Goal: Task Accomplishment & Management: Use online tool/utility

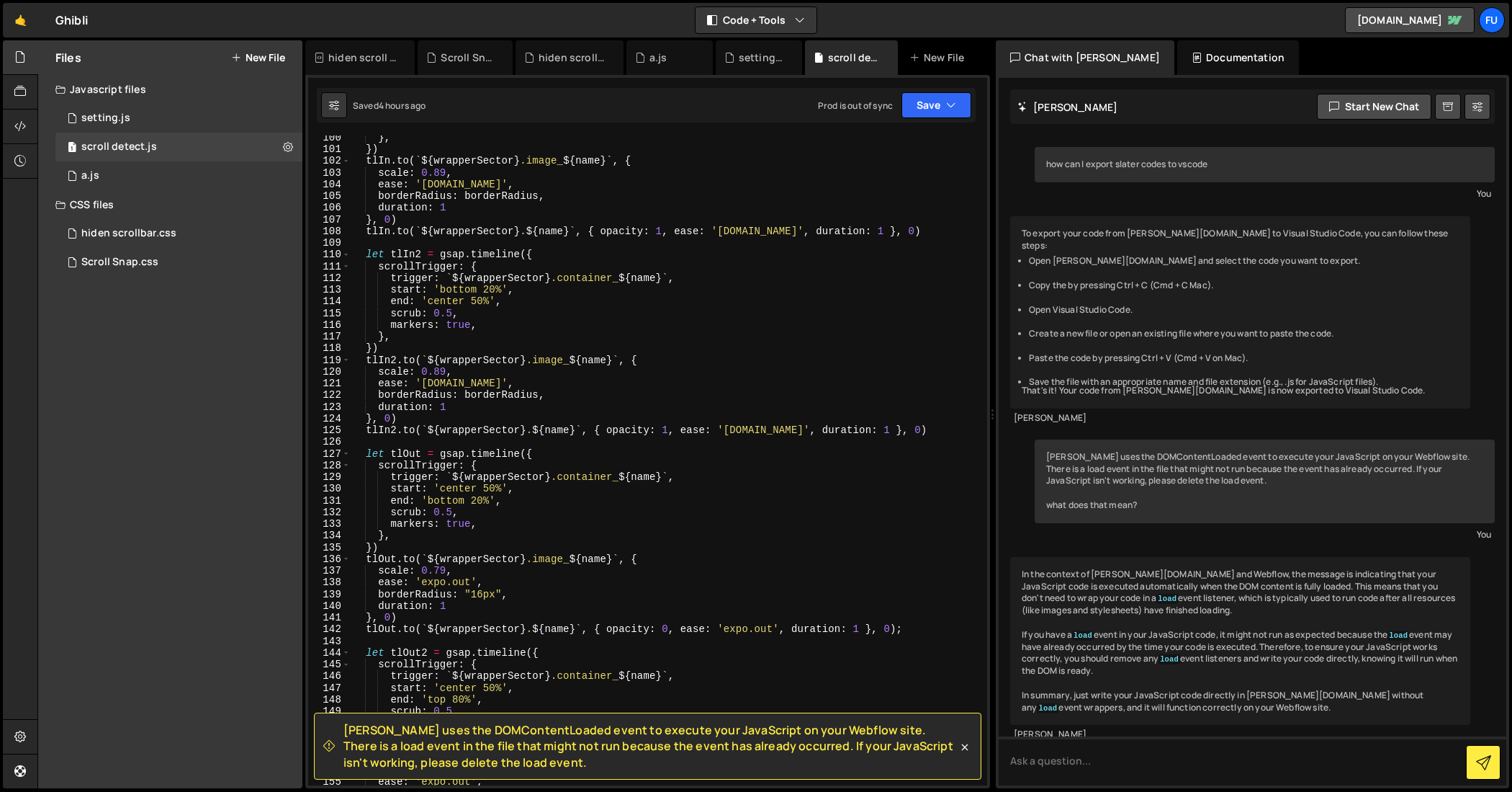
scroll to position [13845, 0]
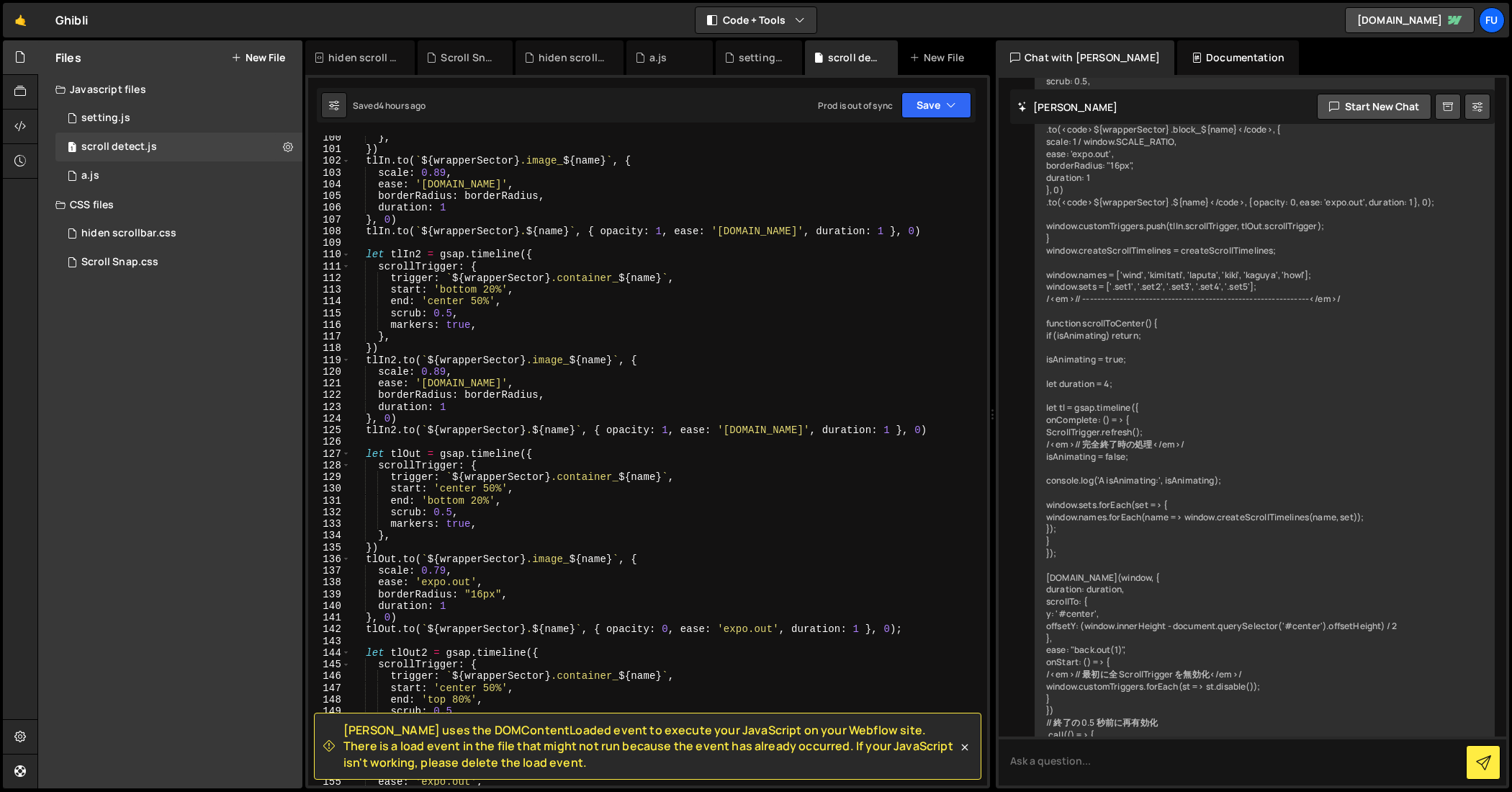
click at [954, 744] on span "[PERSON_NAME] uses the DOMContentLoaded event to execute your JavaScript on you…" at bounding box center [650, 746] width 614 height 48
click at [968, 743] on icon at bounding box center [965, 747] width 15 height 15
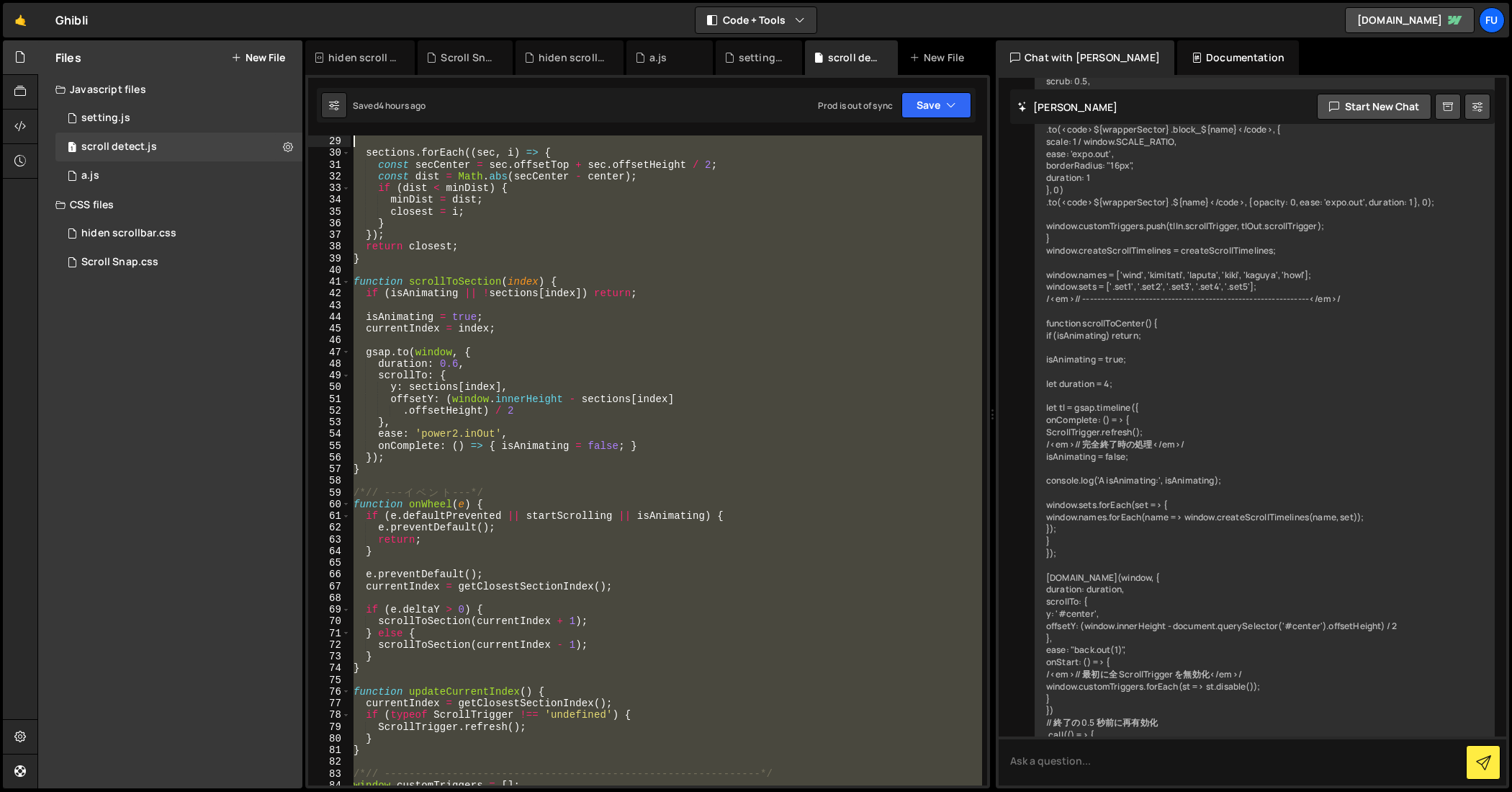
scroll to position [0, 0]
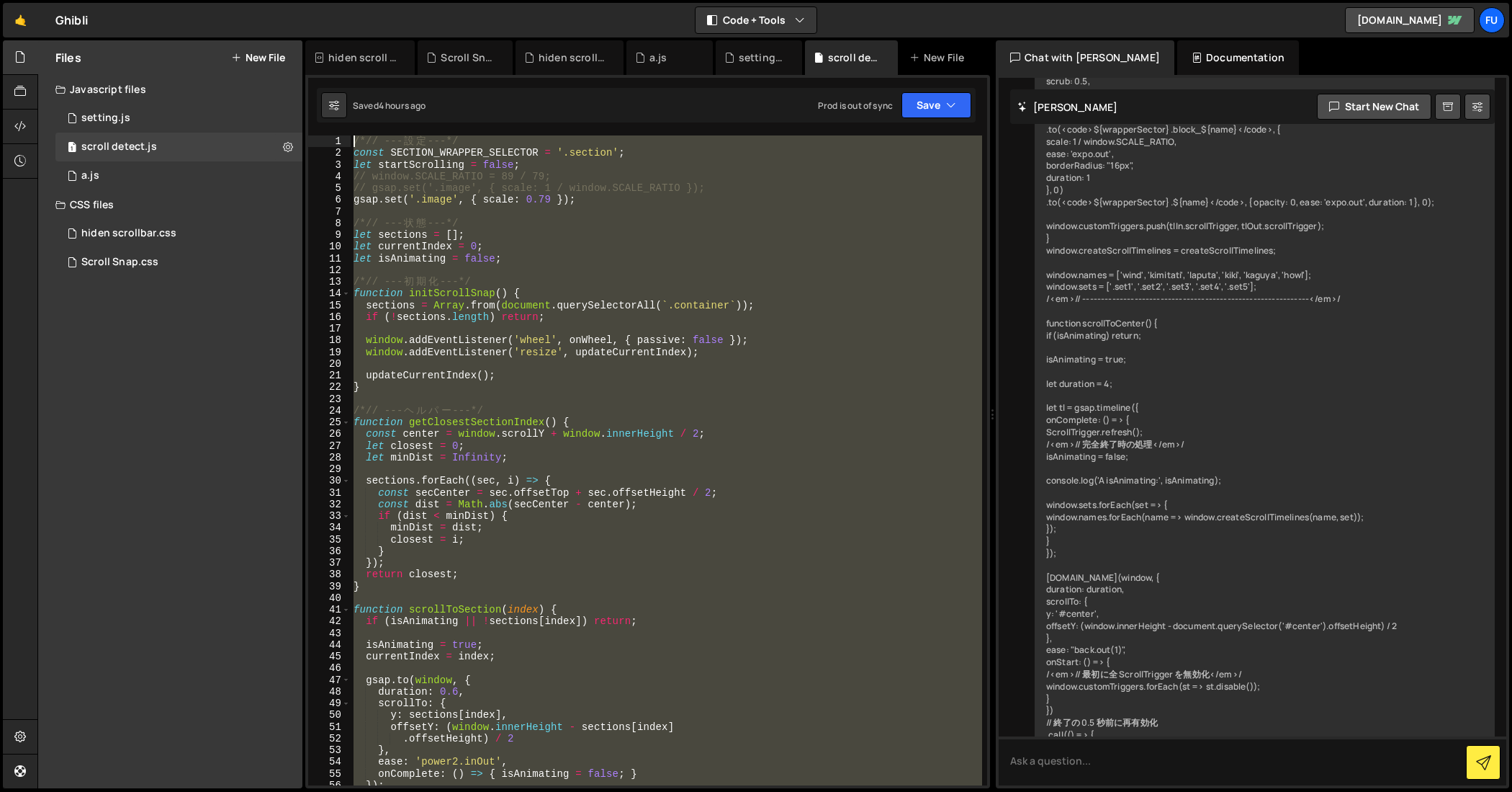
drag, startPoint x: 682, startPoint y: 596, endPoint x: 329, endPoint y: 84, distance: 621.9
click at [338, 40] on div "Debug Explain Copy hiden scroll bar.css Scroll Snap.css hiden scrollbar.css a.j…" at bounding box center [648, 415] width 685 height 748
type textarea "/*// --- 設定 ---*/ const SECTION_WRAPPER_SELECTOR = '.section';"
click at [239, 120] on div "1 setting.js 0" at bounding box center [179, 118] width 247 height 29
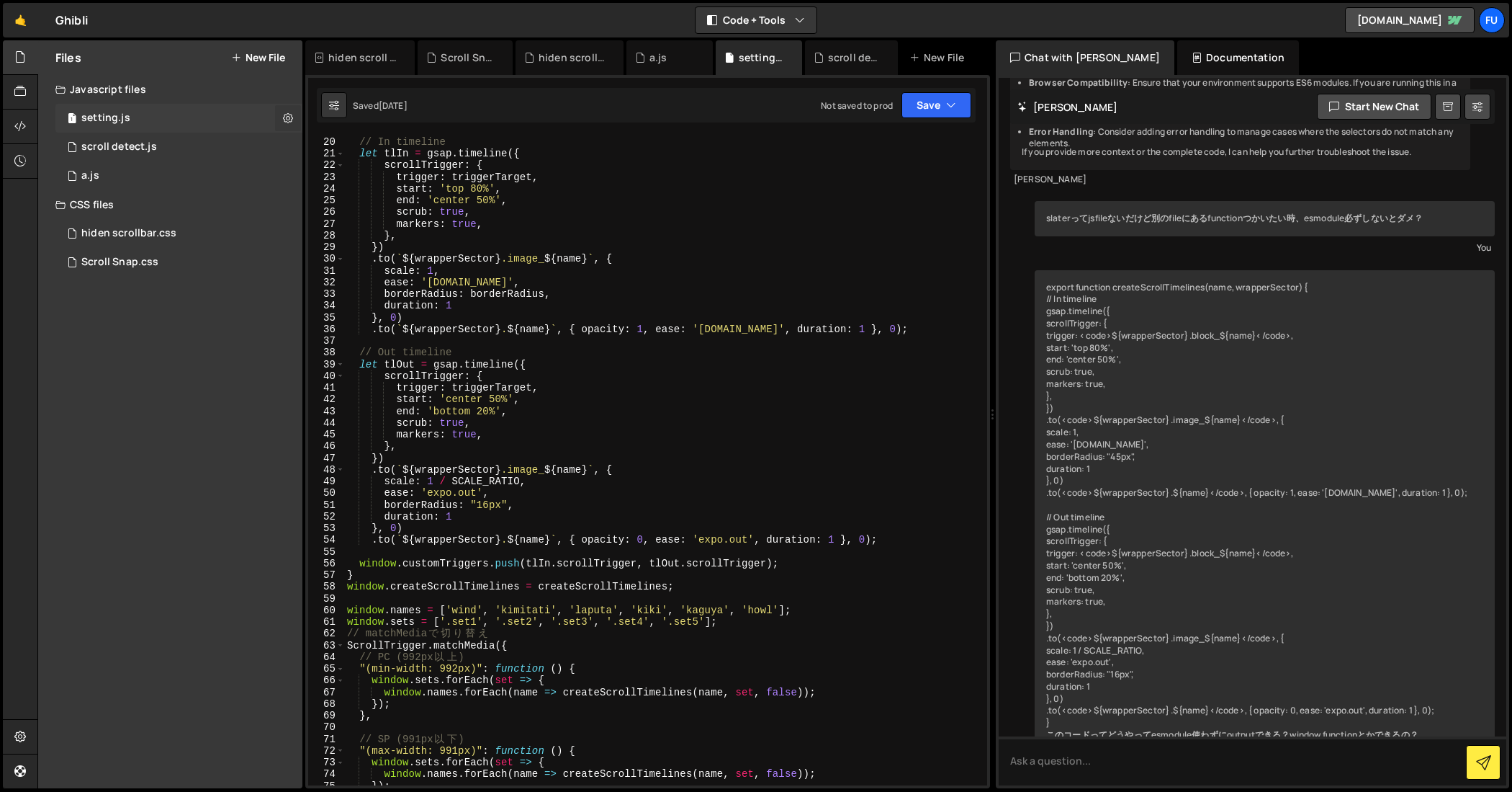
click at [288, 119] on icon at bounding box center [288, 117] width 10 height 14
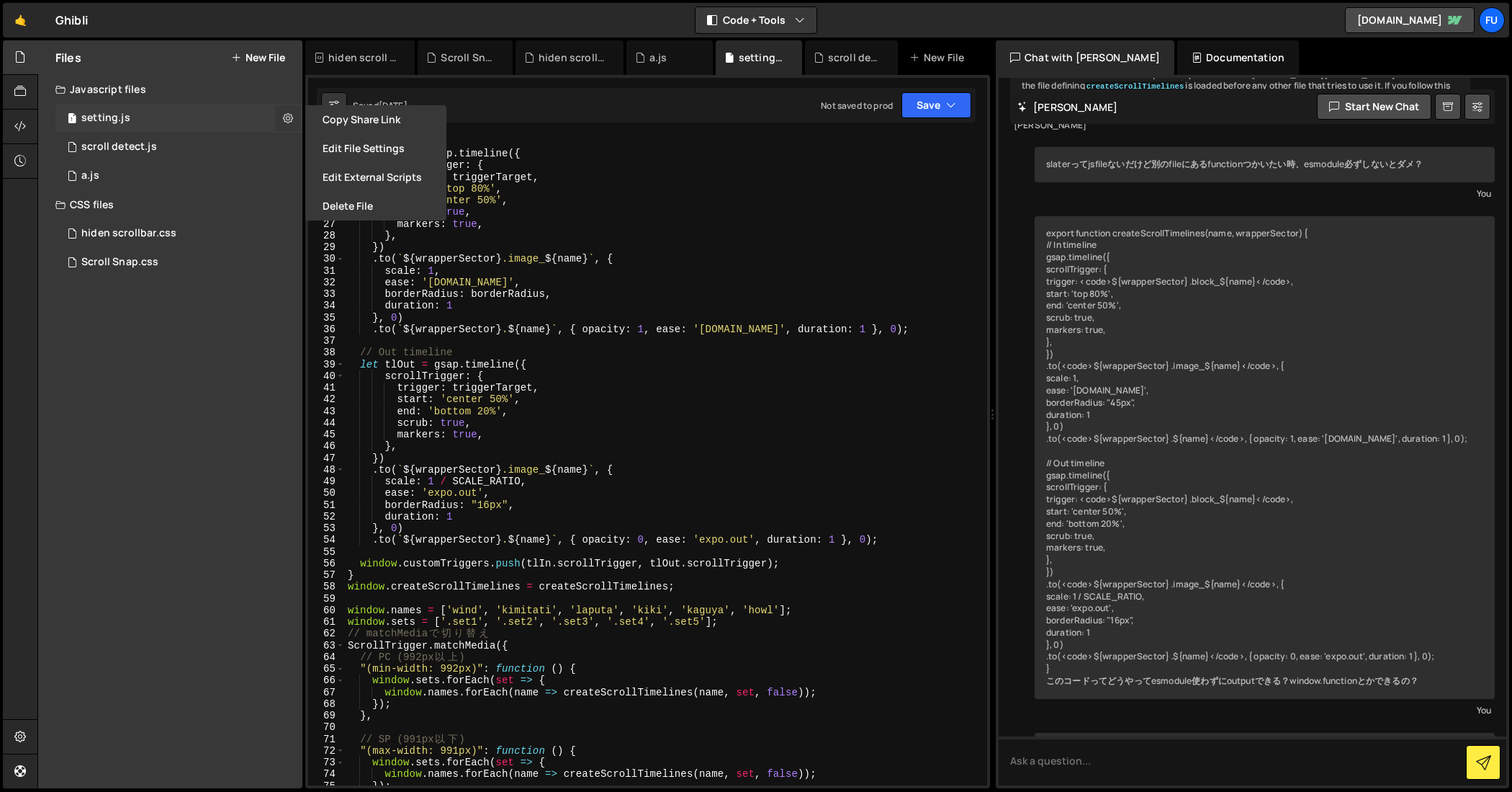
scroll to position [3374, 0]
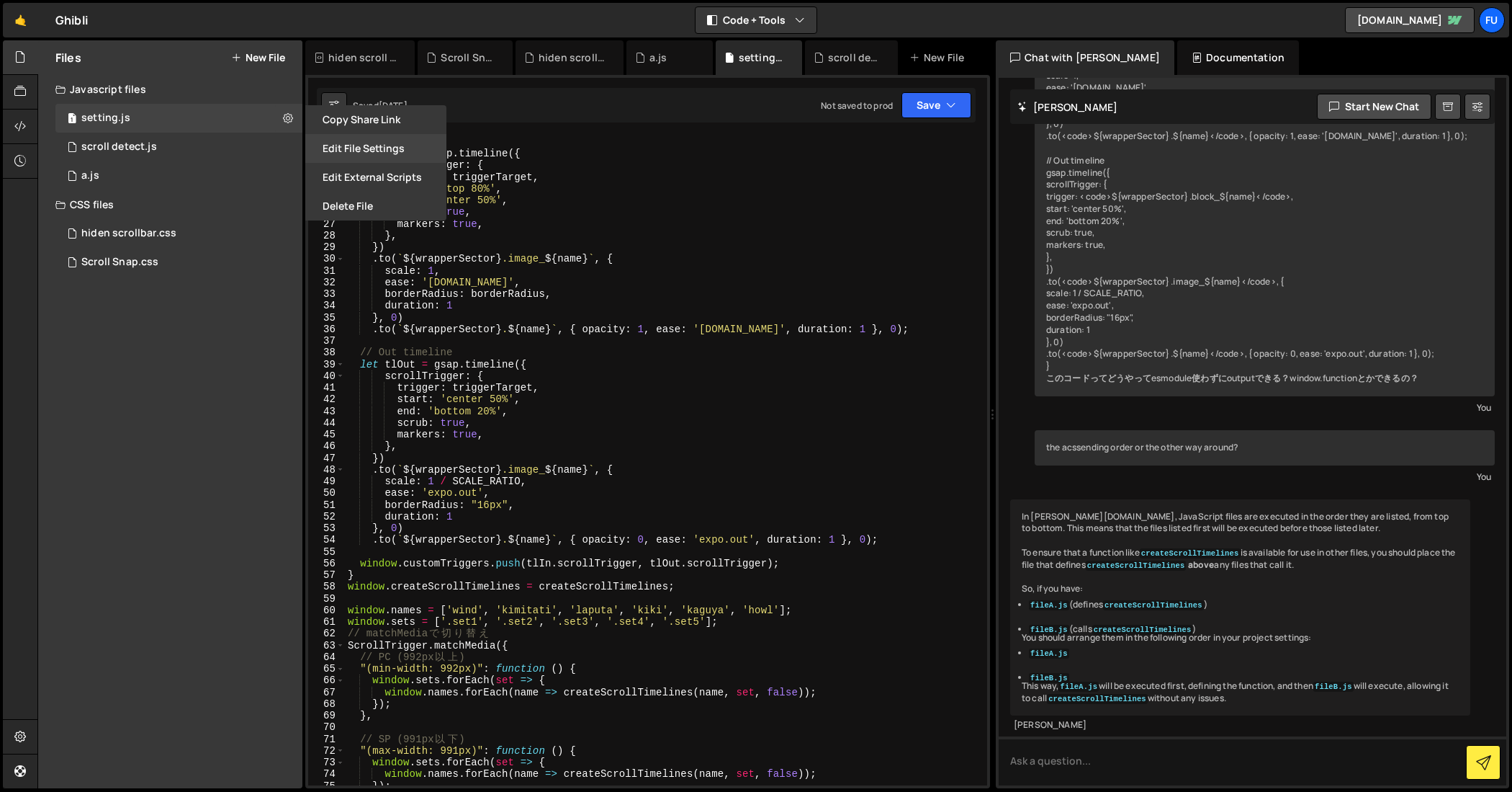
click at [363, 143] on button "Edit File Settings" at bounding box center [376, 149] width 141 height 29
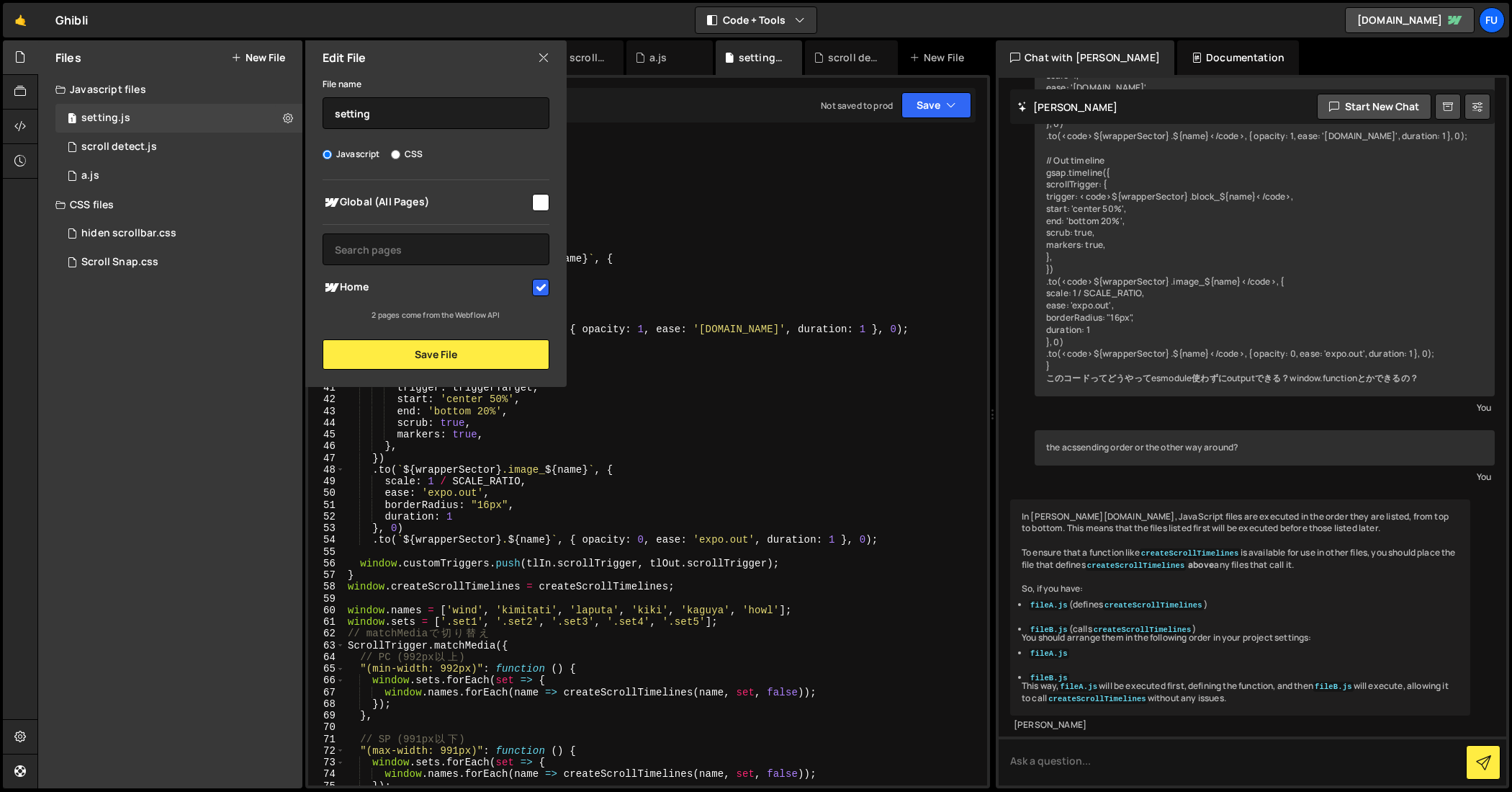
click at [540, 286] on input "checkbox" at bounding box center [540, 287] width 17 height 17
checkbox input "false"
click at [435, 336] on div "File name setting Javascript CSS Global (All Pages)" at bounding box center [436, 222] width 262 height 295
click at [430, 348] on button "Save File" at bounding box center [435, 354] width 227 height 30
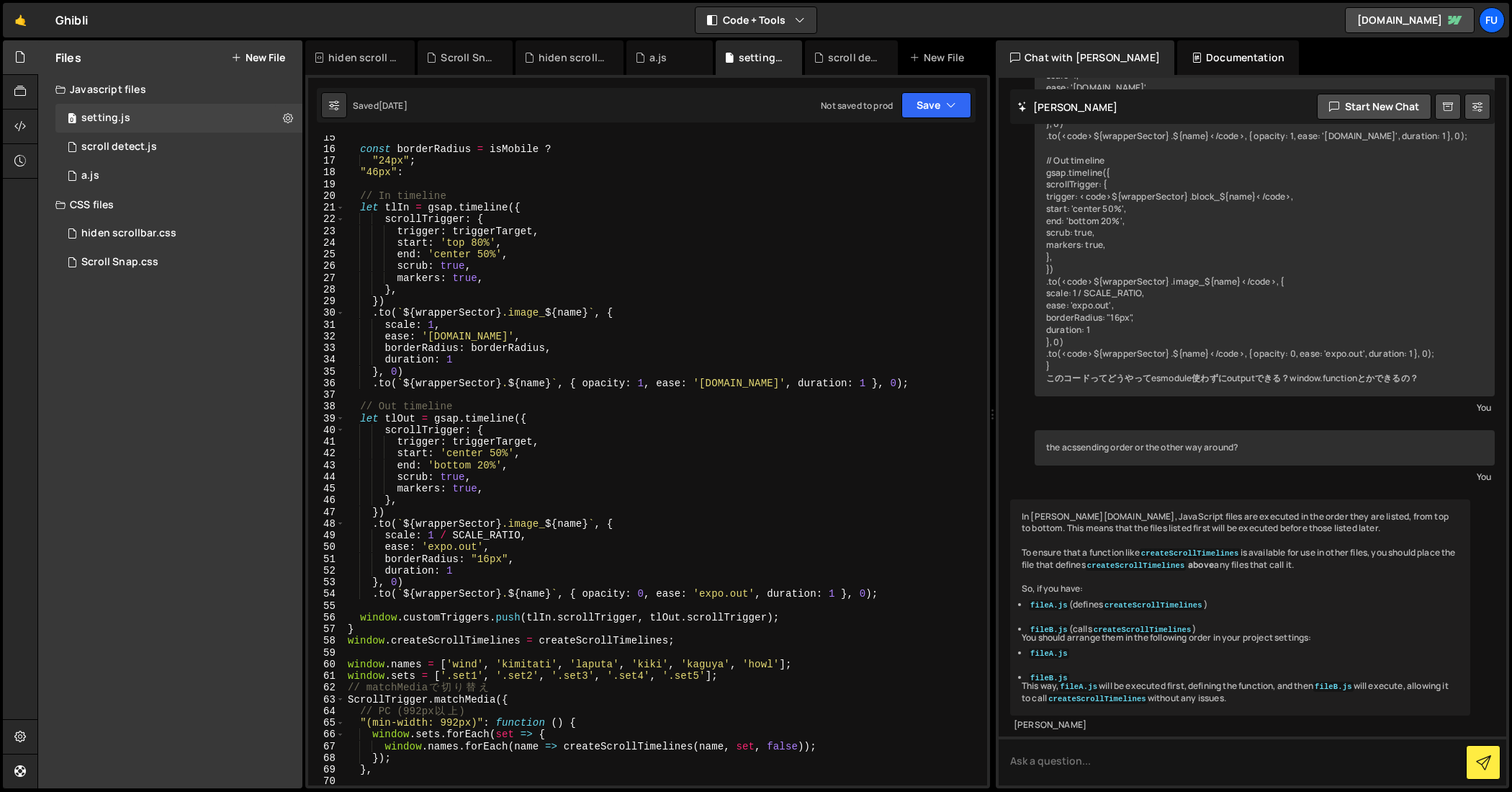
scroll to position [0, 0]
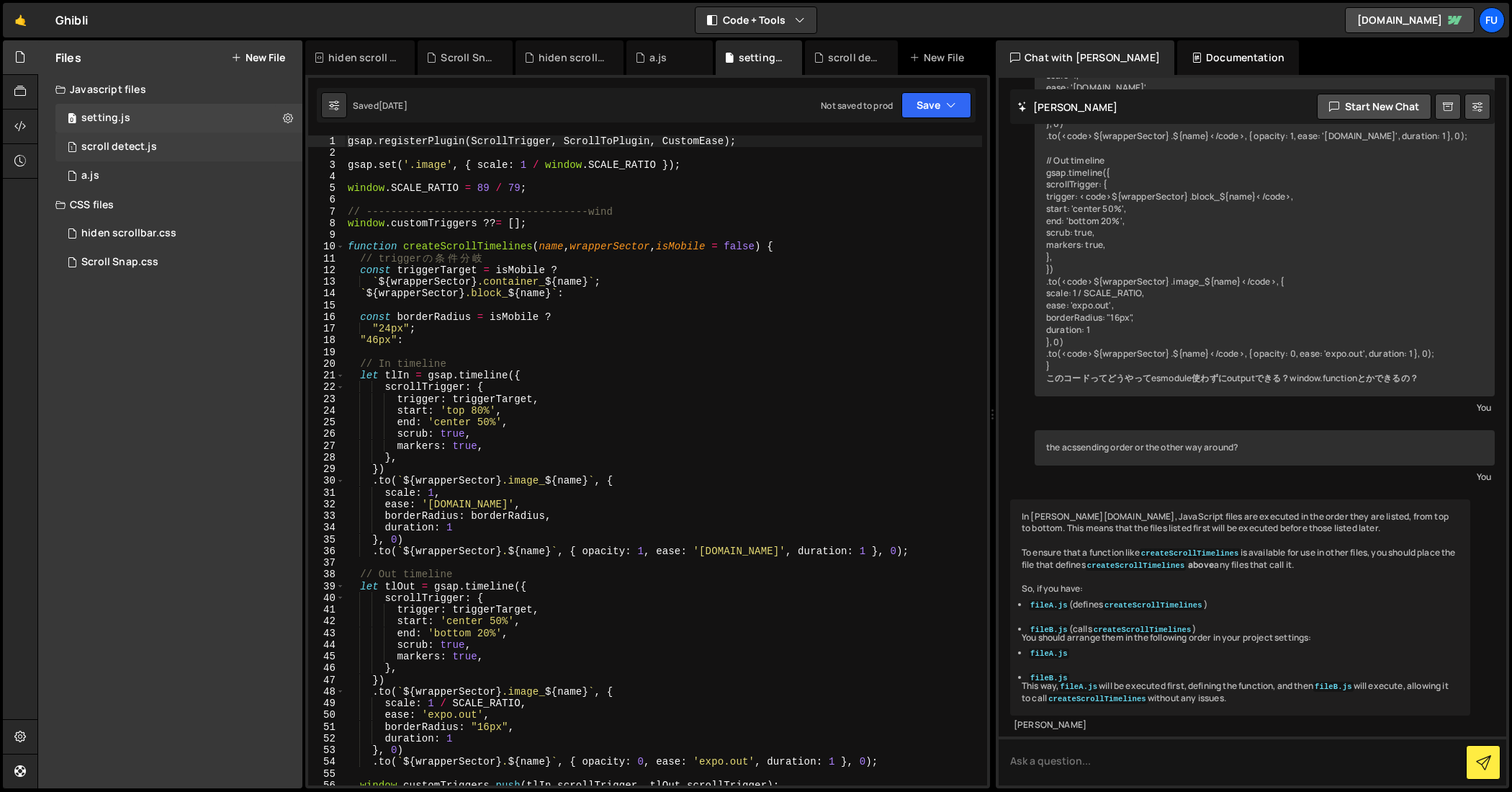
click at [204, 144] on div "1 scroll detect.js 0" at bounding box center [179, 147] width 247 height 29
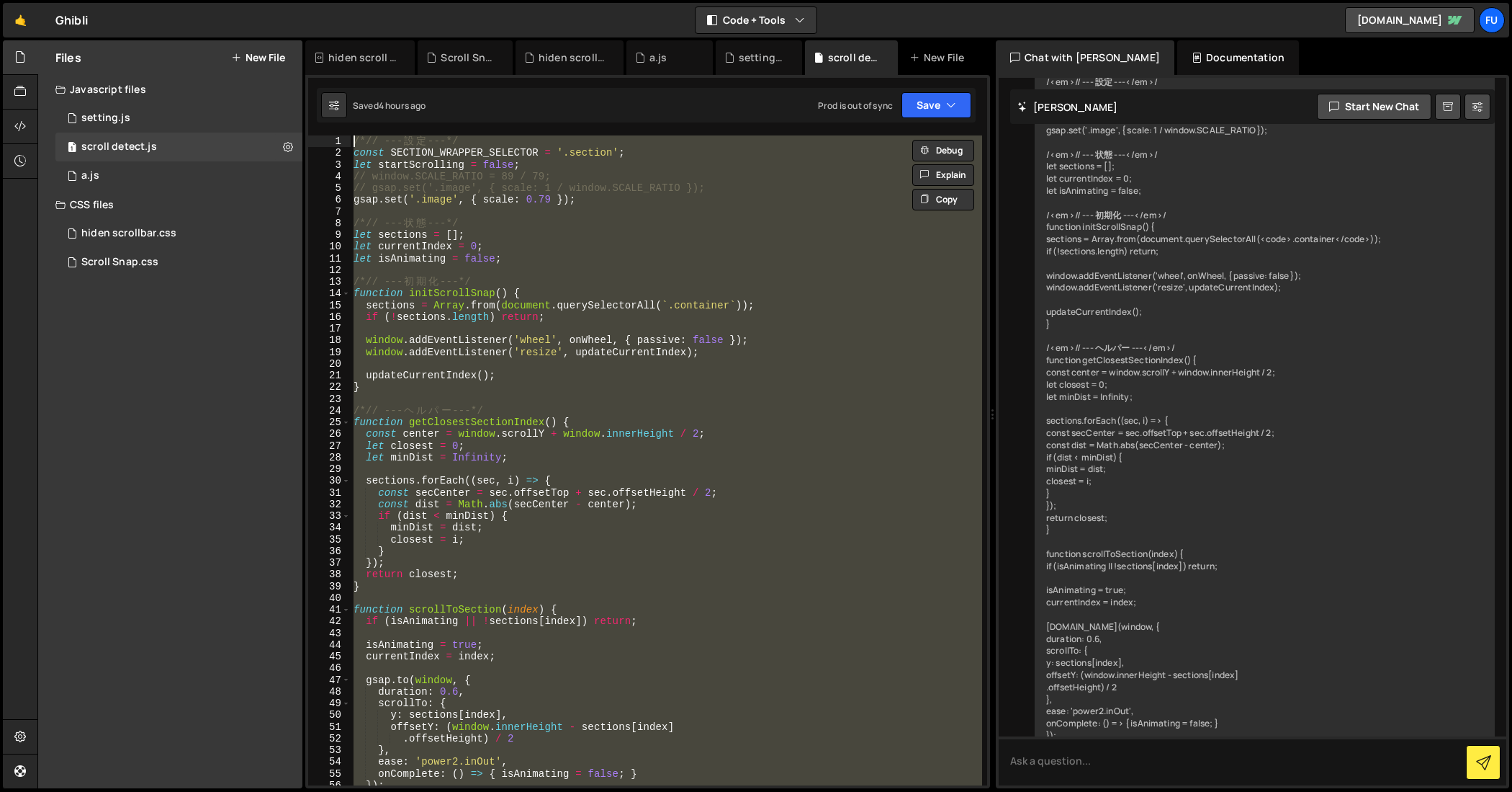
click at [475, 197] on div "/*// --- 設 定 ---*/ const SECTION_WRAPPER_SELECTOR = '.section' ; let startScrol…" at bounding box center [666, 461] width 632 height 650
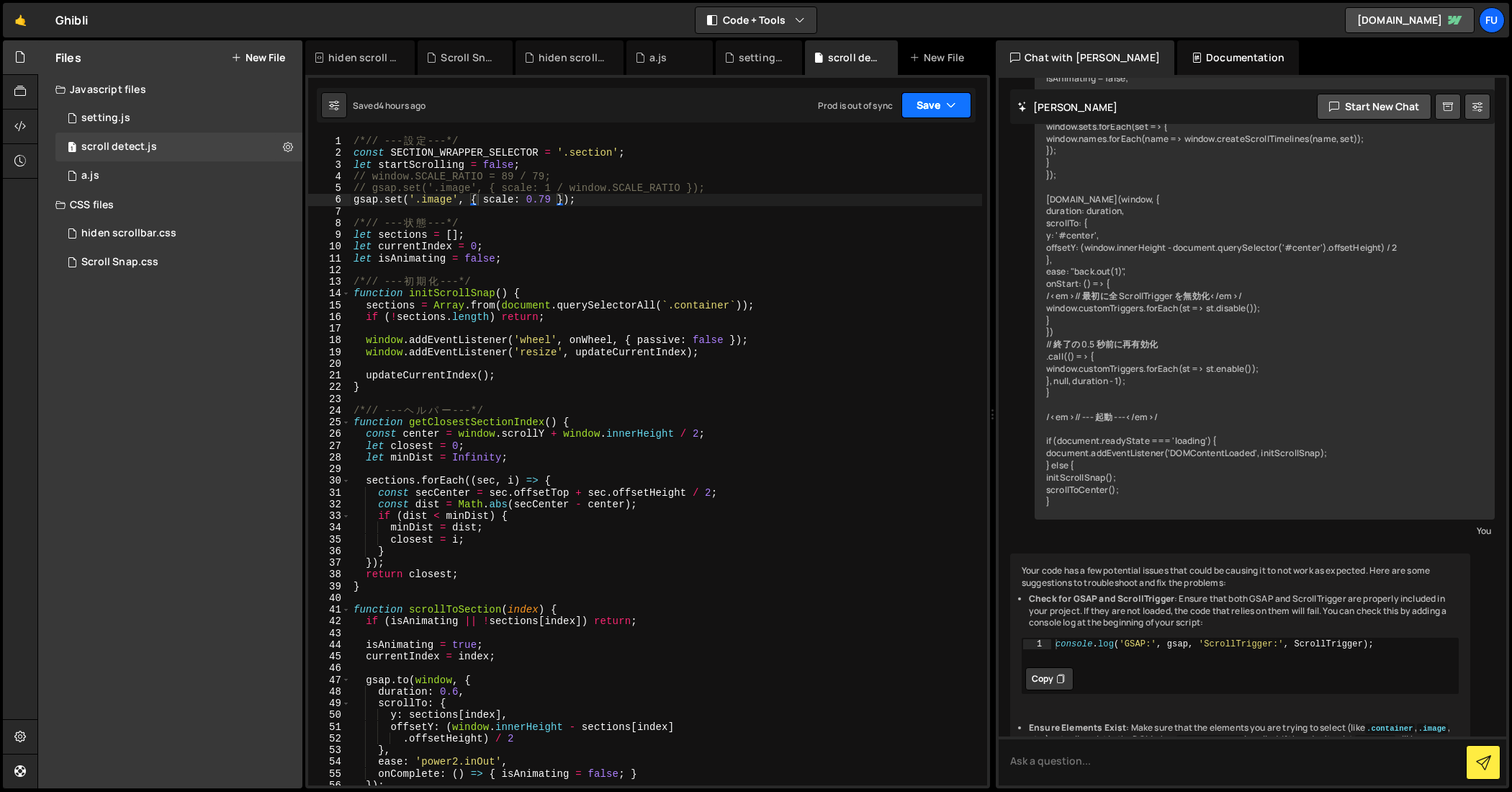
click at [918, 95] on button "Save" at bounding box center [936, 105] width 69 height 26
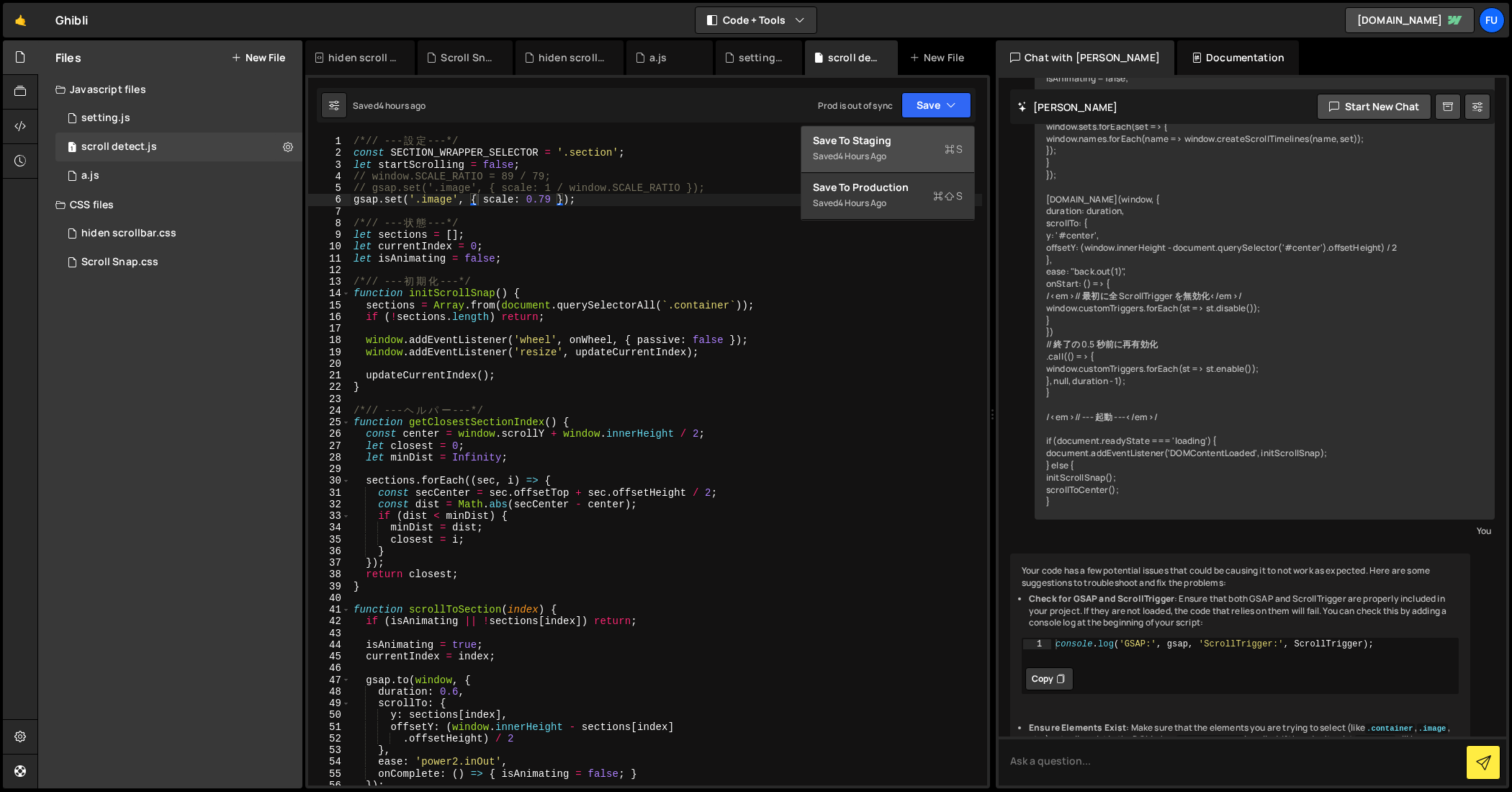
click at [898, 140] on div "Save to Staging S" at bounding box center [887, 141] width 149 height 15
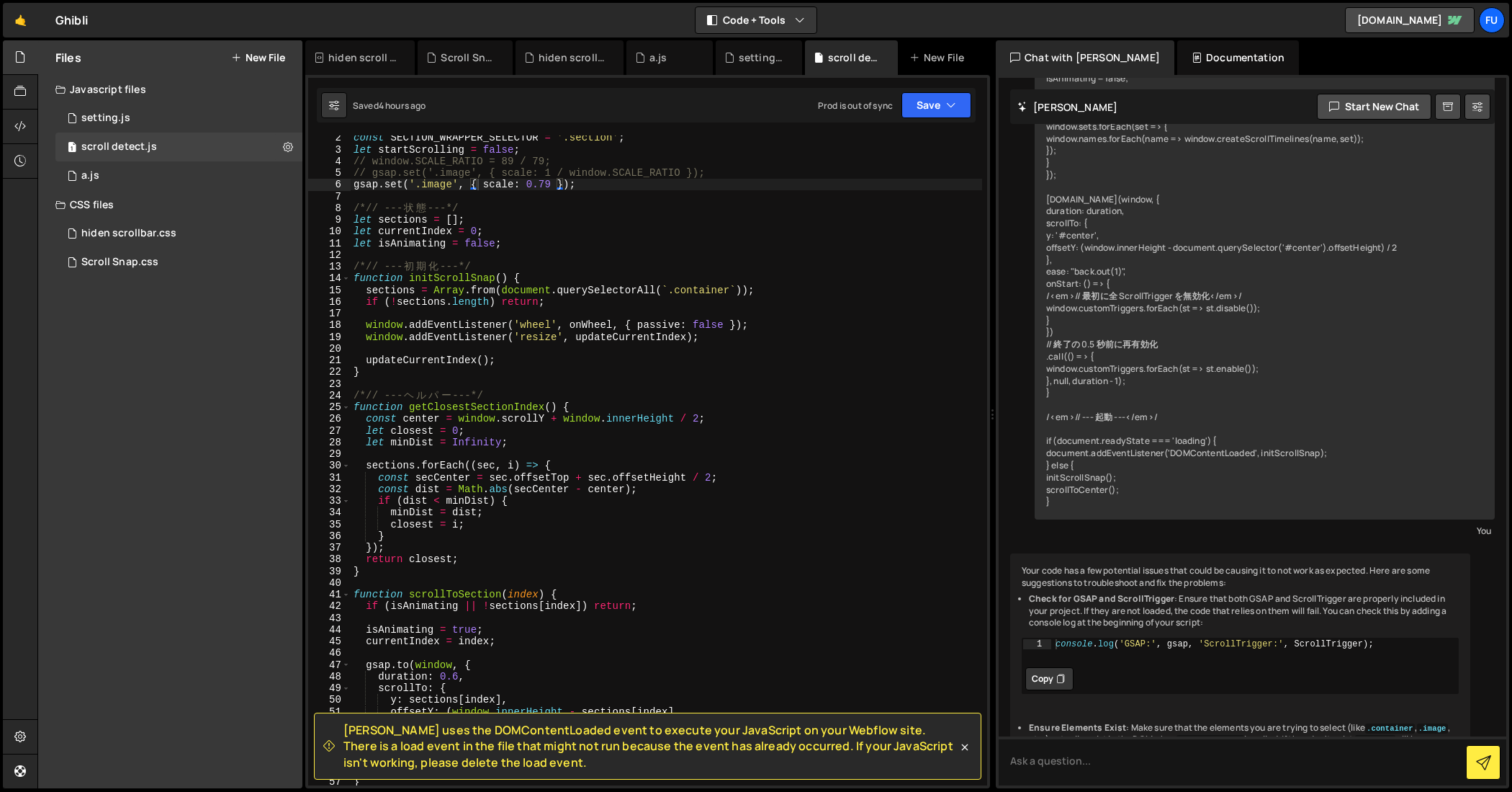
scroll to position [15, 0]
click at [561, 360] on div "const SECTION_WRAPPER_SELECTOR = '.section' ; let startScrolling = false ; // w…" at bounding box center [666, 468] width 632 height 673
click at [560, 368] on div "const SECTION_WRAPPER_SELECTOR = '.section' ; let startScrolling = false ; // w…" at bounding box center [666, 468] width 632 height 673
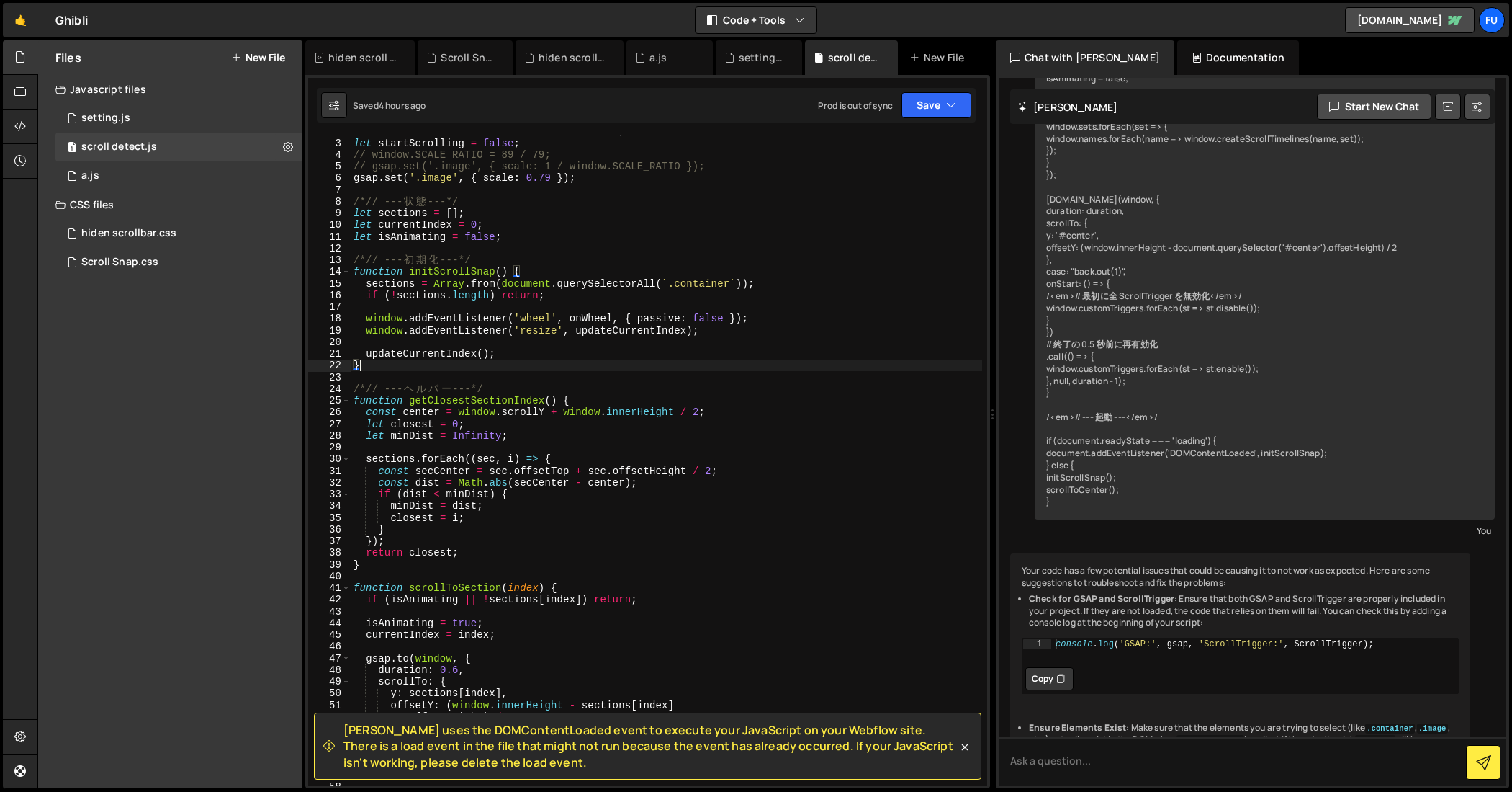
scroll to position [23, 0]
click at [501, 331] on div "let startScrolling = false ; // window.SCALE_RATIO = 89 / 79; // gsap.set('.ima…" at bounding box center [666, 471] width 632 height 673
click at [611, 330] on div "let startScrolling = false ; // window.SCALE_RATIO = 89 / 79; // gsap.set('.ima…" at bounding box center [666, 471] width 632 height 673
click at [766, 353] on div "let startScrolling = false ; // window.SCALE_RATIO = 89 / 79; // gsap.set('.ima…" at bounding box center [666, 471] width 632 height 673
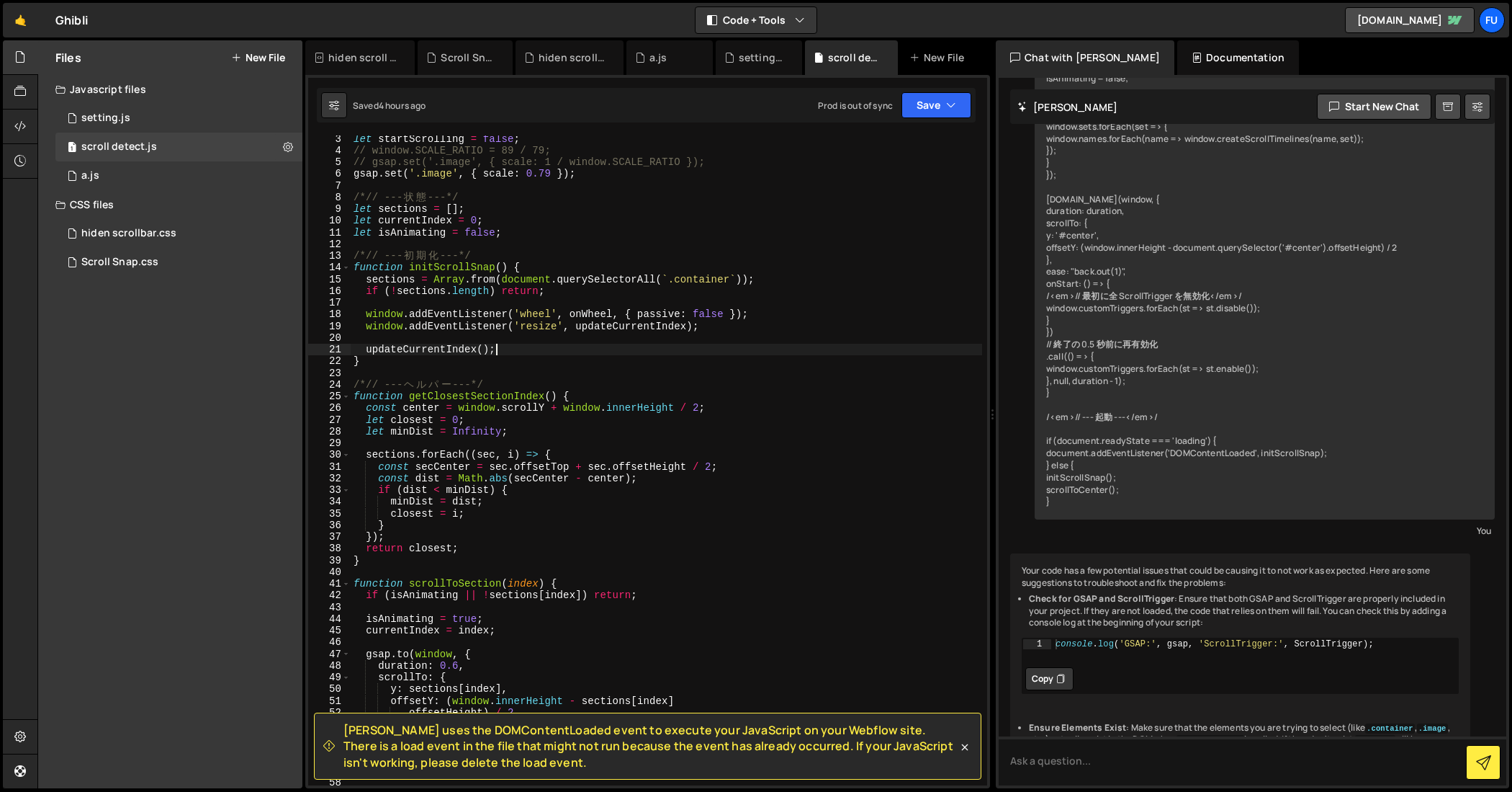
click at [552, 352] on div "let startScrolling = false ; // window.SCALE_RATIO = 89 / 79; // gsap.set('.ima…" at bounding box center [666, 469] width 632 height 673
click at [549, 356] on div "let startScrolling = false ; // window.SCALE_RATIO = 89 / 79; // gsap.set('.ima…" at bounding box center [666, 469] width 632 height 673
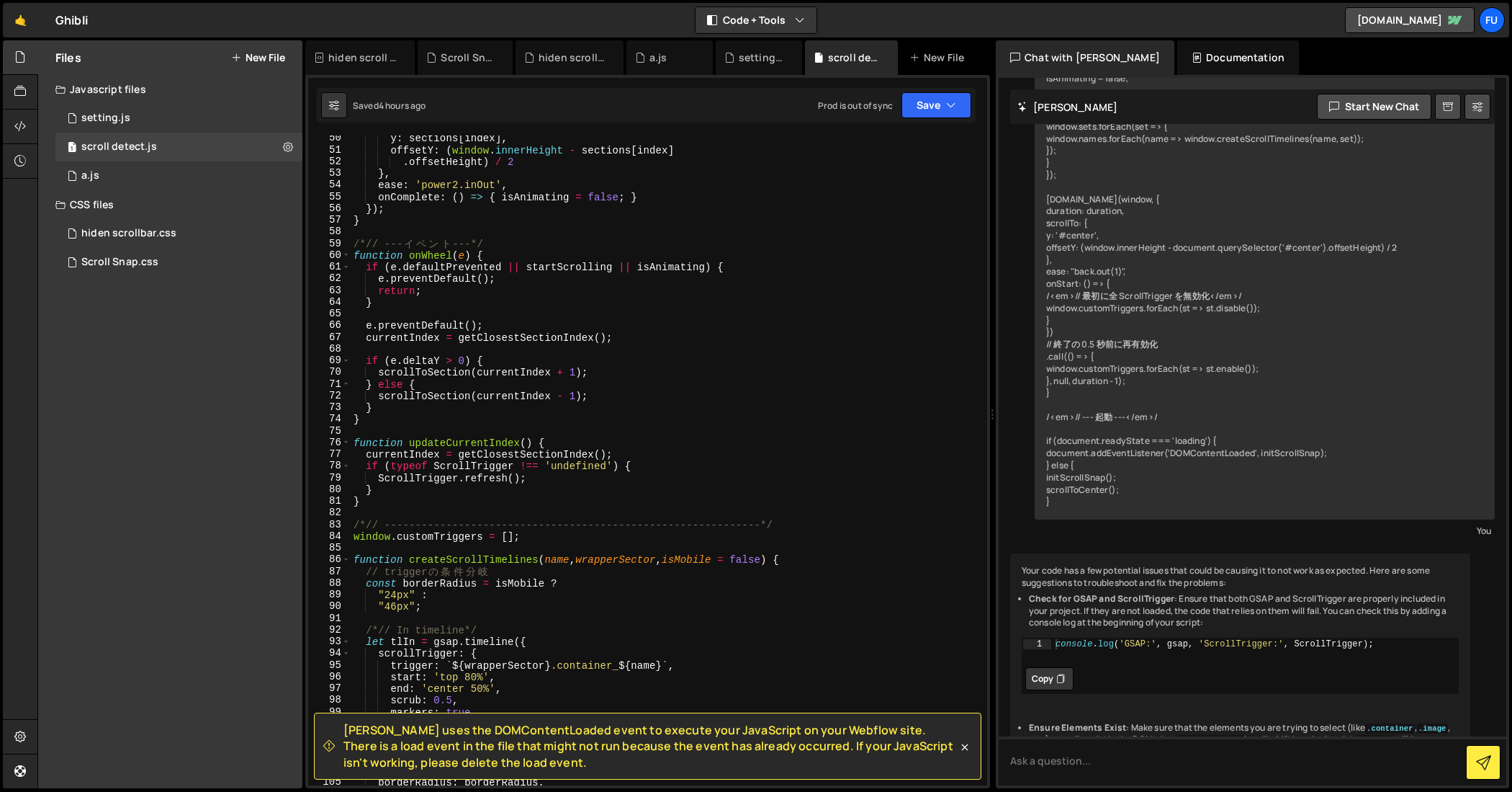
scroll to position [575, 0]
click at [728, 490] on div "y : sections [ index ] , offsetY : ( window . innerHeight - sections [ index ] …" at bounding box center [666, 470] width 632 height 673
click at [706, 490] on div "y : sections [ index ] , offsetY : ( window . innerHeight - sections [ index ] …" at bounding box center [666, 470] width 632 height 673
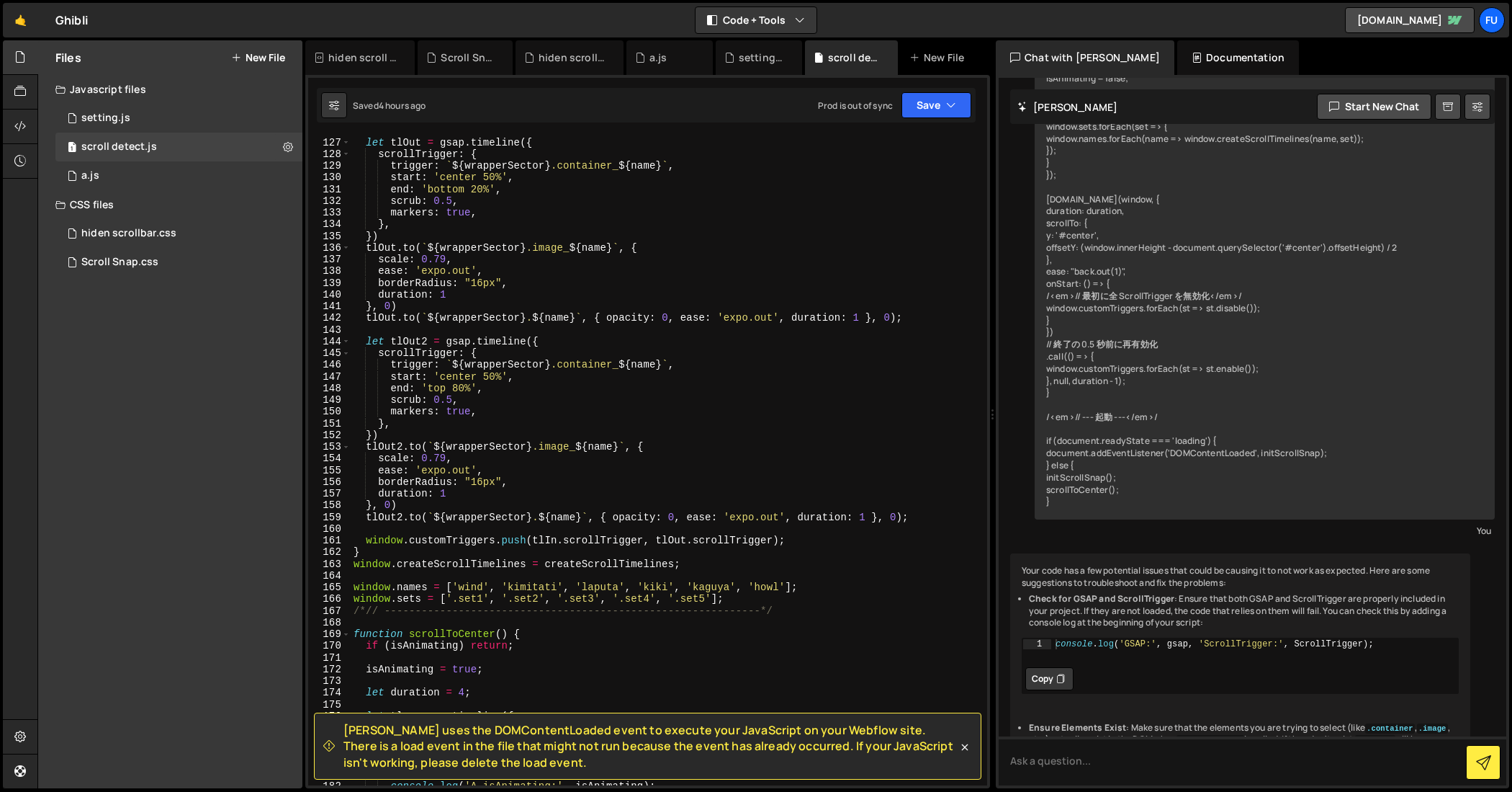
scroll to position [1556, 0]
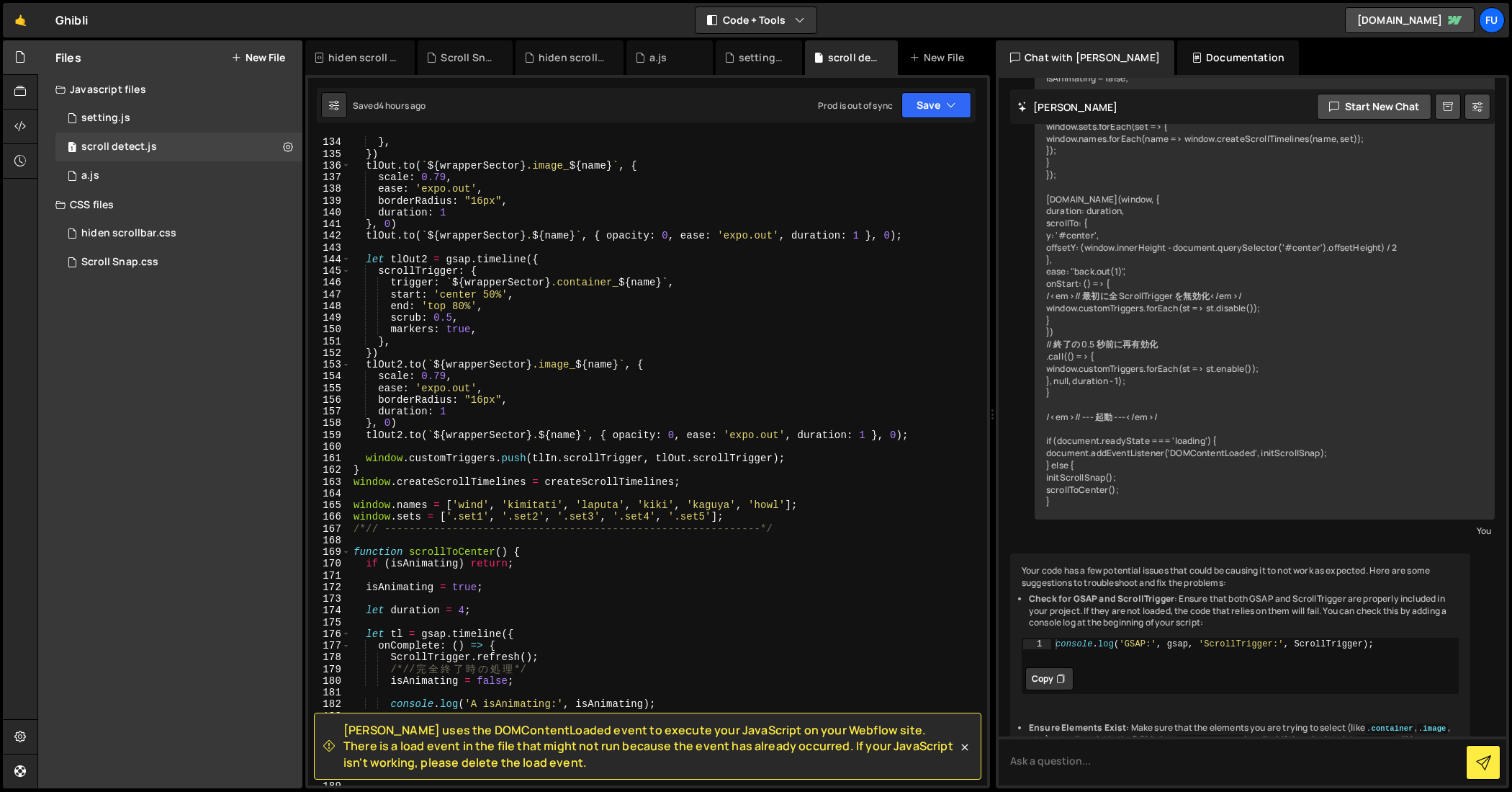
click at [784, 516] on div "markers : true , } , }) tlOut . to ( ` ${ wrapperSector } .image_ ${ name } ` ,…" at bounding box center [666, 461] width 632 height 673
type textarea "window.sets = ['.set1', '.set2', '.set3', '.set4', '.set5'];"
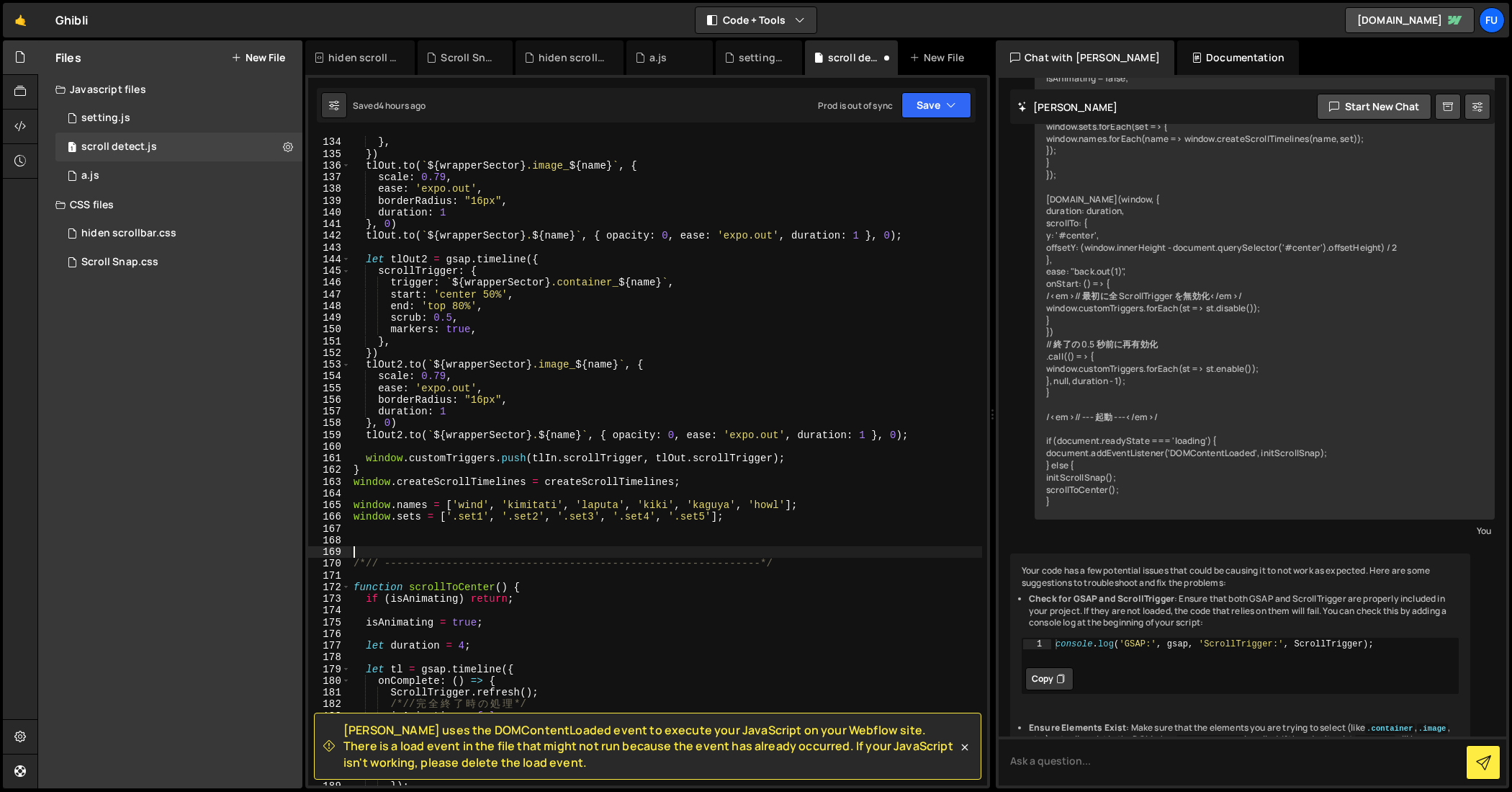
paste textarea "/*// -------------------------------------------------------------*/"
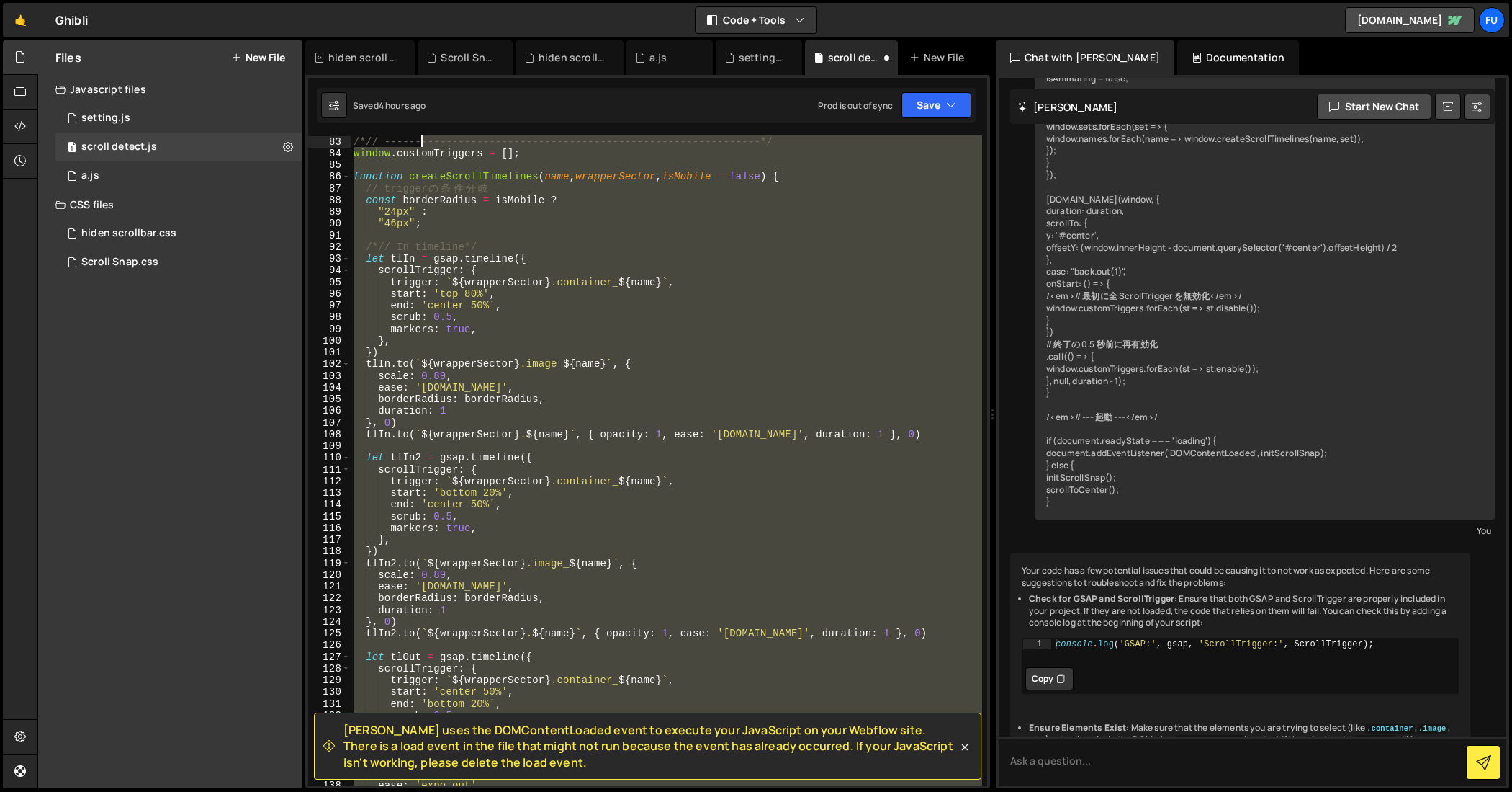
scroll to position [831, 0]
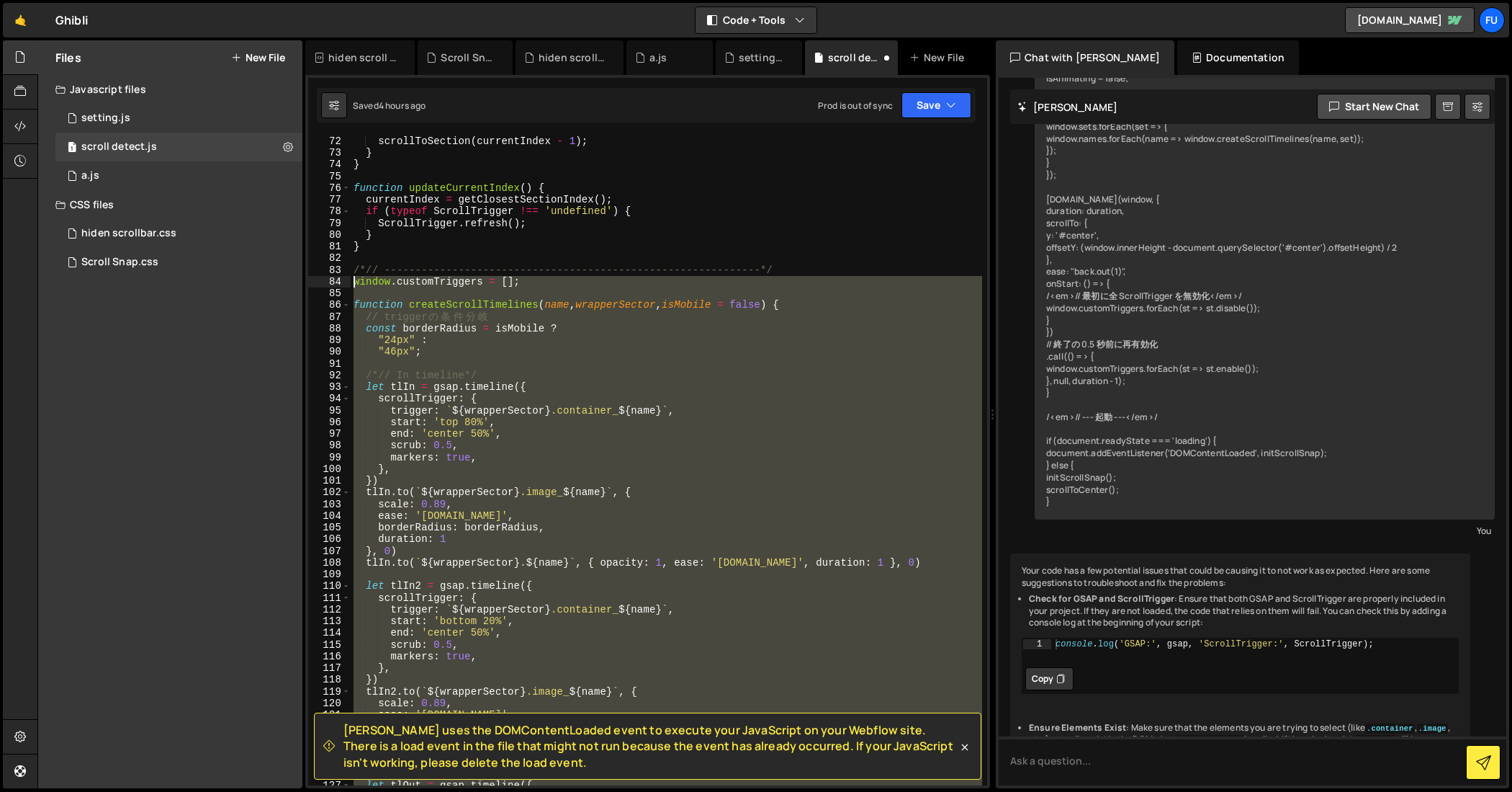
drag, startPoint x: 742, startPoint y: 495, endPoint x: 355, endPoint y: 288, distance: 438.9
click at [355, 288] on div "scrollToSection ( currentIndex - 1 ) ; } } function updateCurrentIndex ( ) { cu…" at bounding box center [666, 472] width 632 height 673
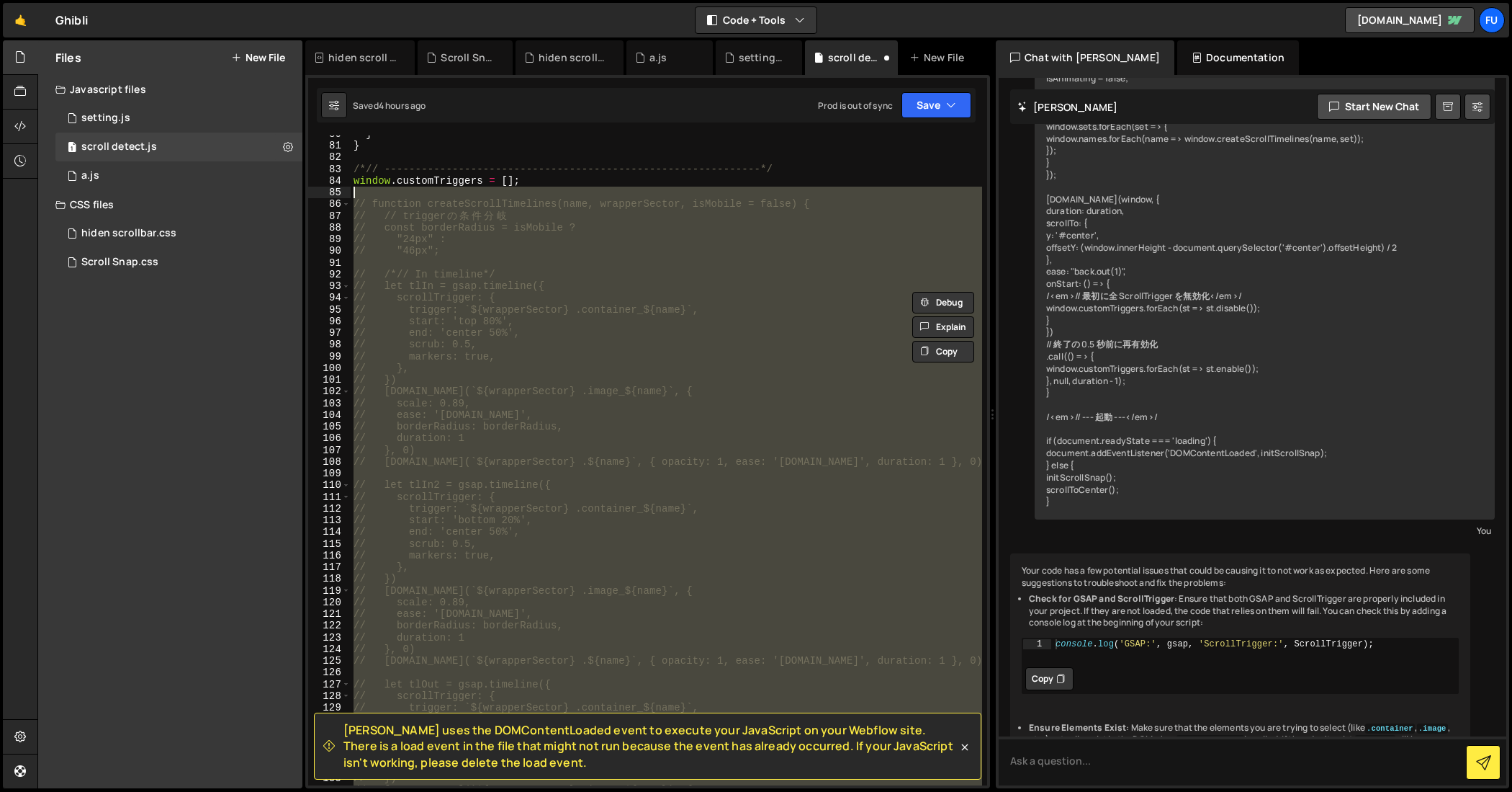
scroll to position [932, 0]
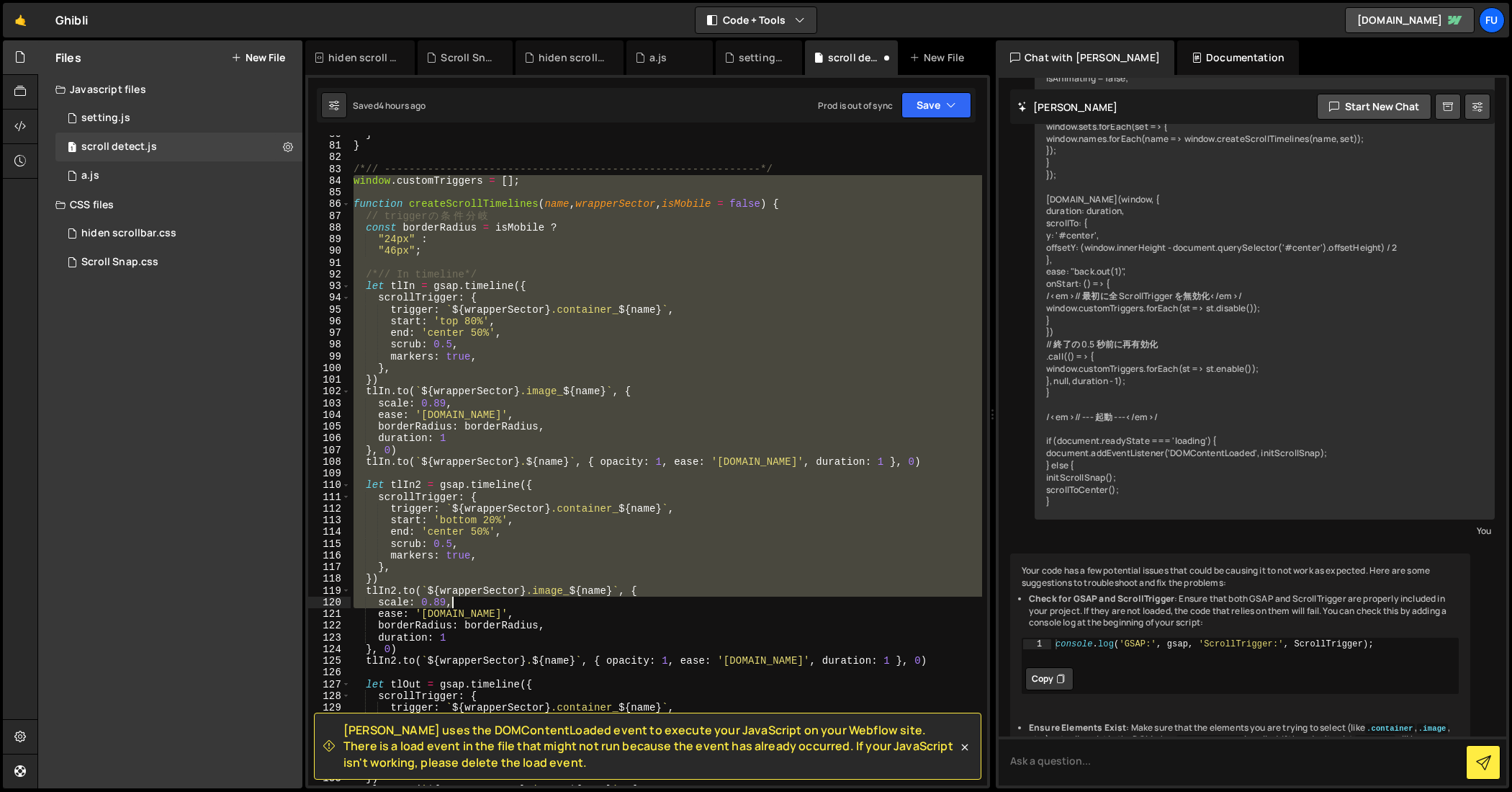
drag, startPoint x: 351, startPoint y: 182, endPoint x: 627, endPoint y: 605, distance: 505.1
click at [627, 605] on div "} } /*// -------------------------------------------------------------*/ window…" at bounding box center [666, 465] width 632 height 673
type textarea "[DOMAIN_NAME](`${wrapperSector} .image_${name}`, { scale: 0.89,"
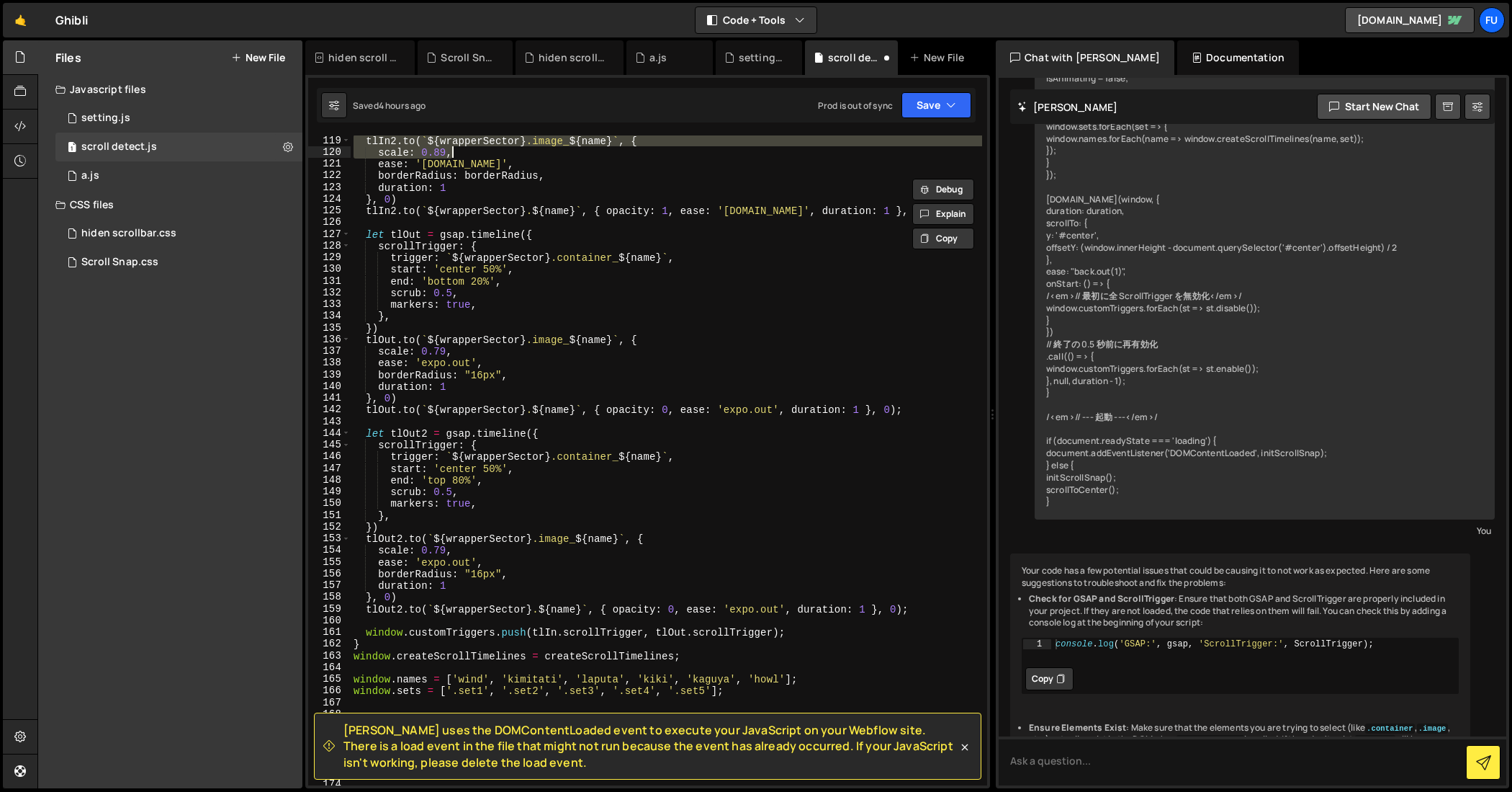
click at [616, 620] on div "tlIn2 . to ( ` ${ wrapperSector } .image_ ${ name } ` , { scale : 0.89 , ease :…" at bounding box center [666, 471] width 632 height 673
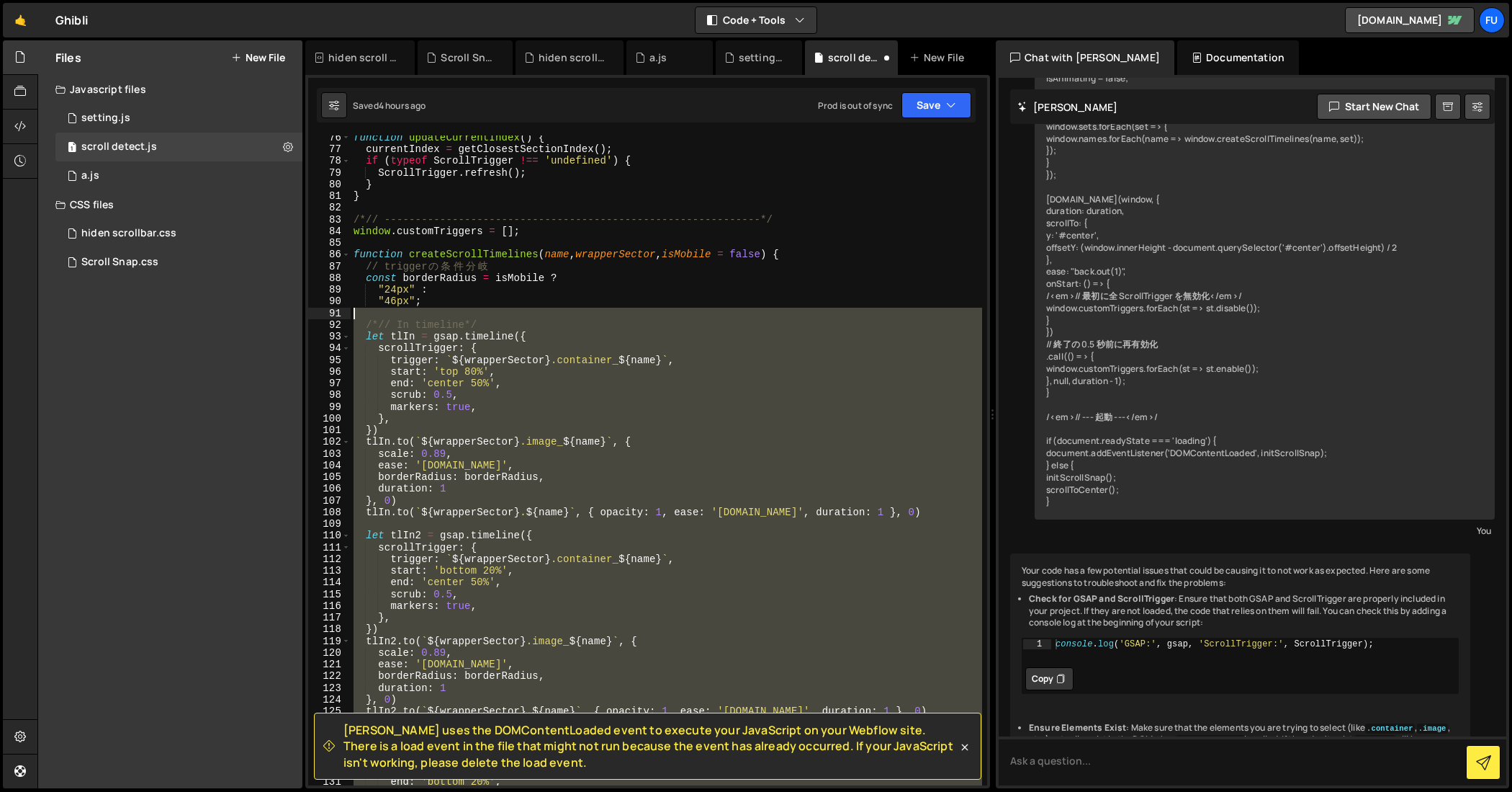
scroll to position [881, 0]
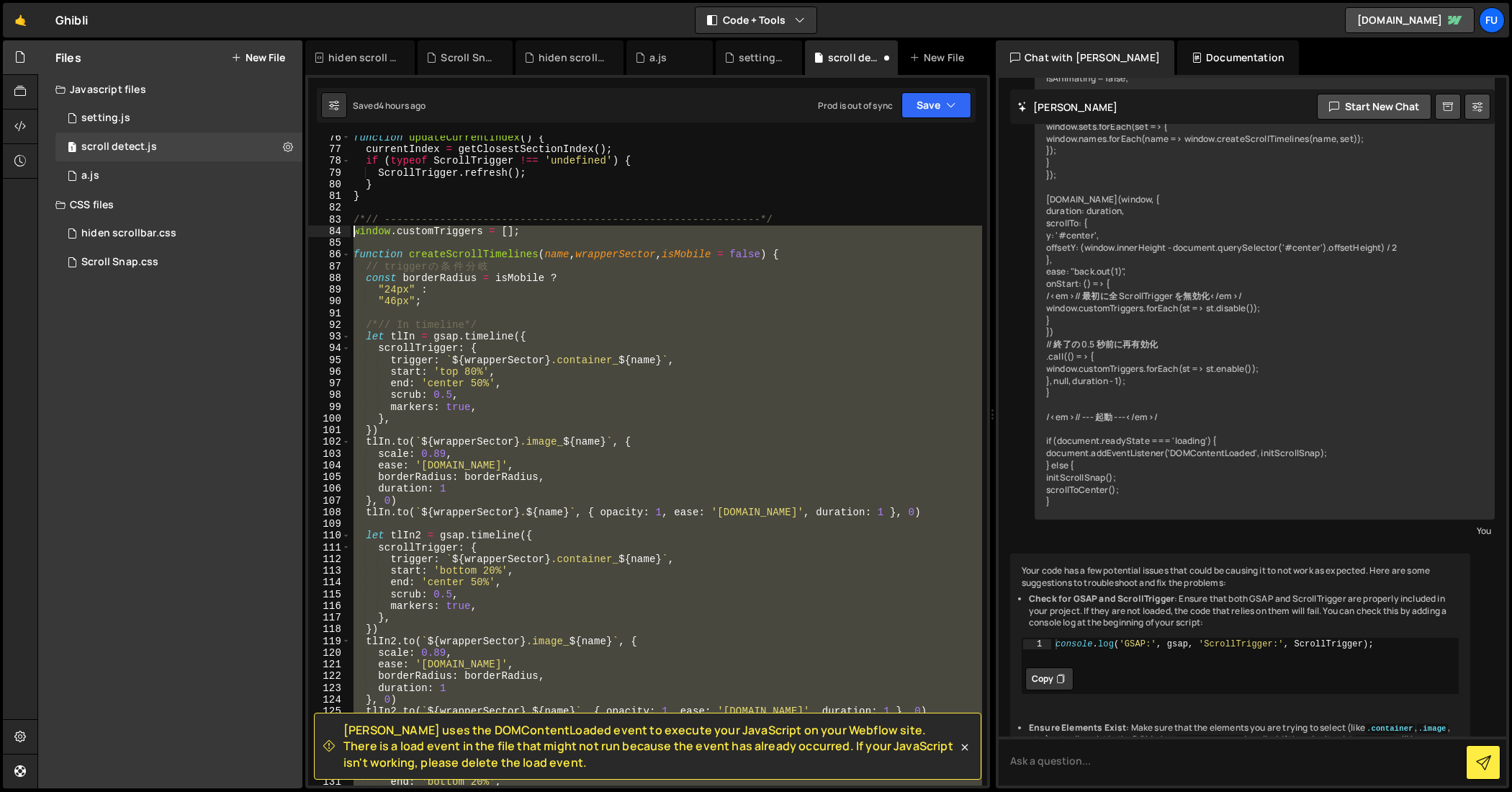
drag, startPoint x: 768, startPoint y: 583, endPoint x: 342, endPoint y: 227, distance: 555.2
click at [342, 227] on div "76 77 78 79 80 81 82 83 84 85 86 87 88 89 90 91 92 93 94 95 96 97 98 99 100 101…" at bounding box center [648, 461] width 679 height 650
type textarea "// window.customTriggers = [];"
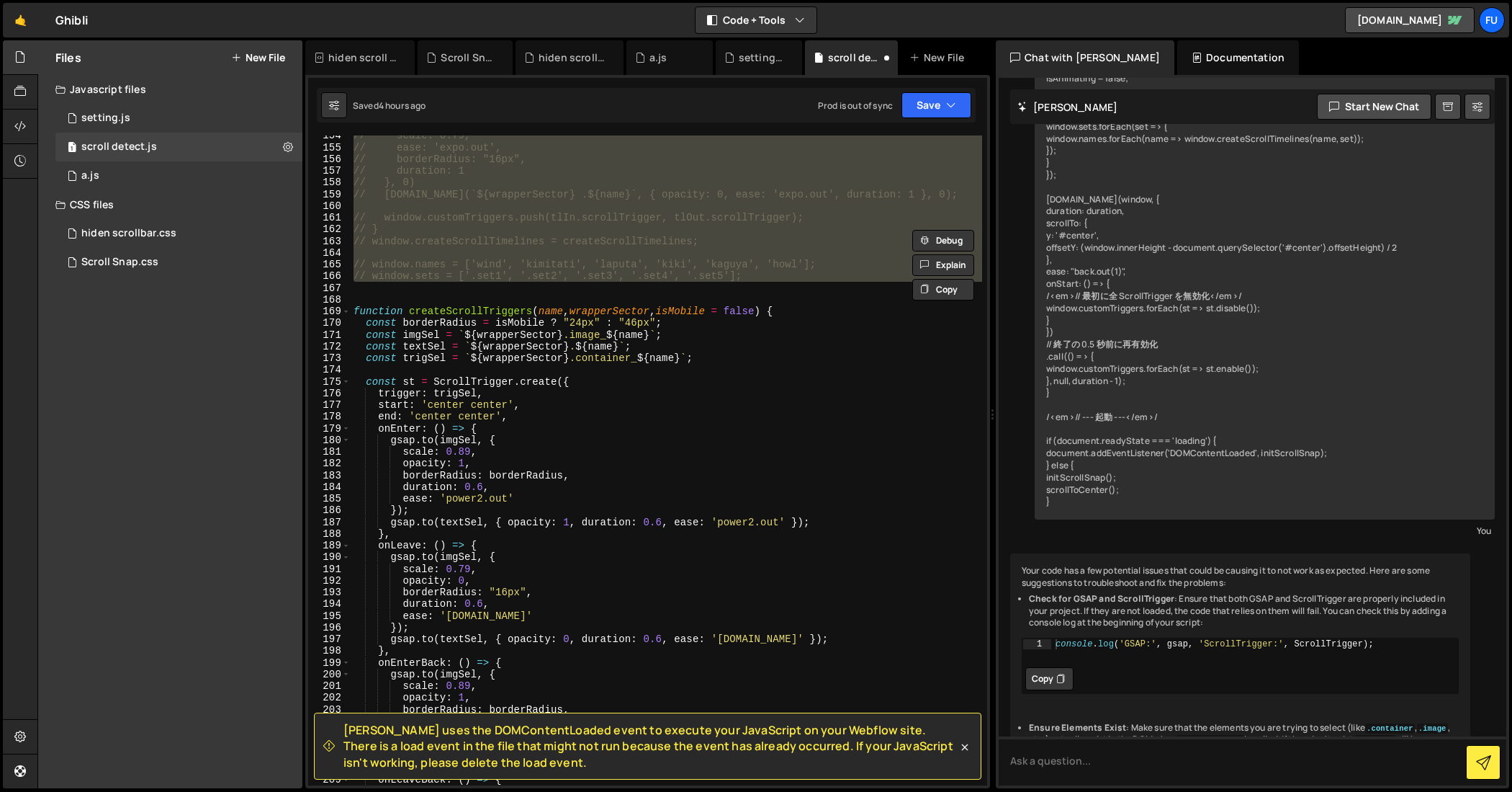
scroll to position [1775, 0]
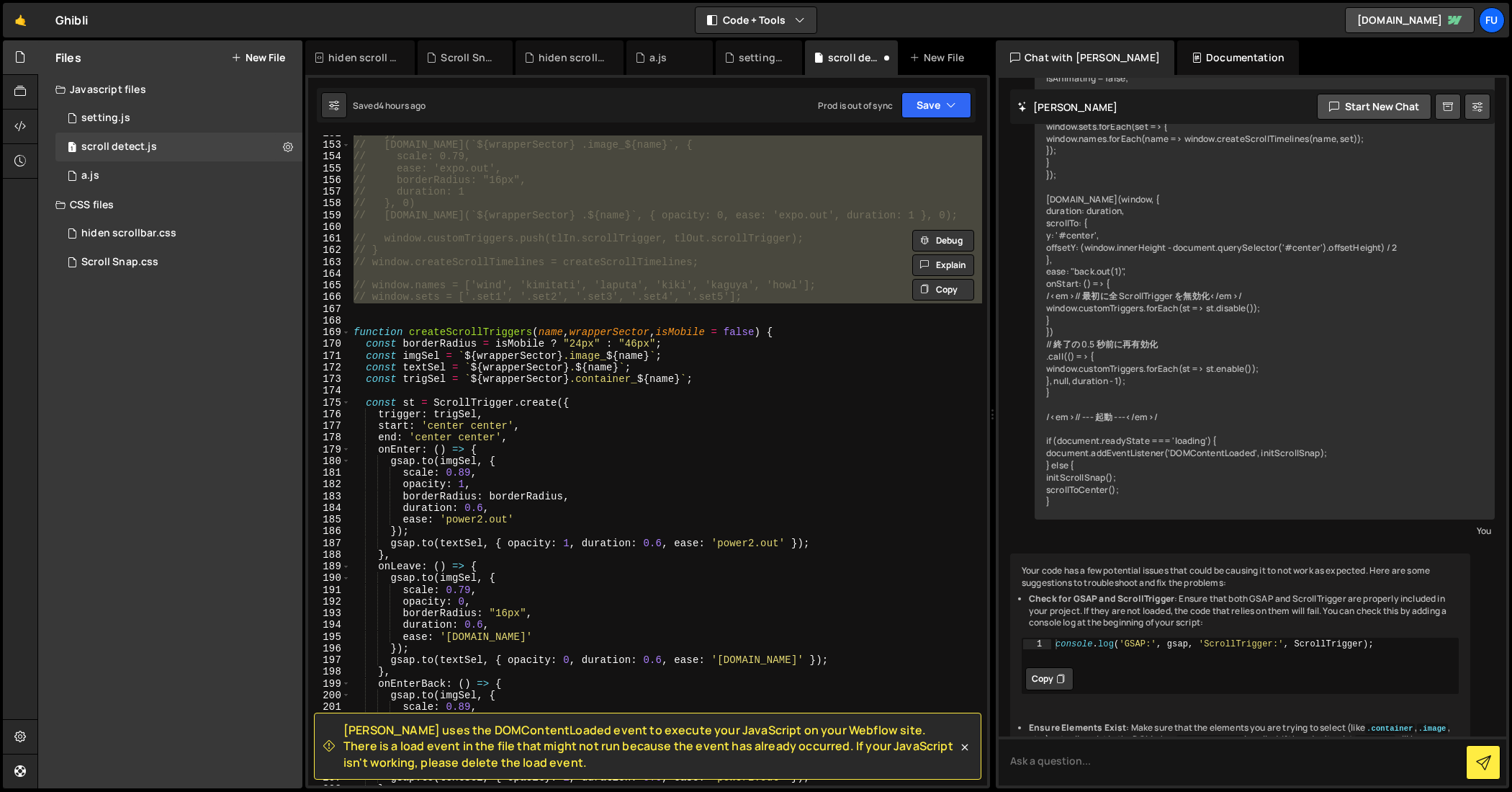
click at [427, 316] on div "// }) // [DOMAIN_NAME](`${wrapperSector} .image_${name}`, { // scale: 0.79, // …" at bounding box center [666, 464] width 632 height 673
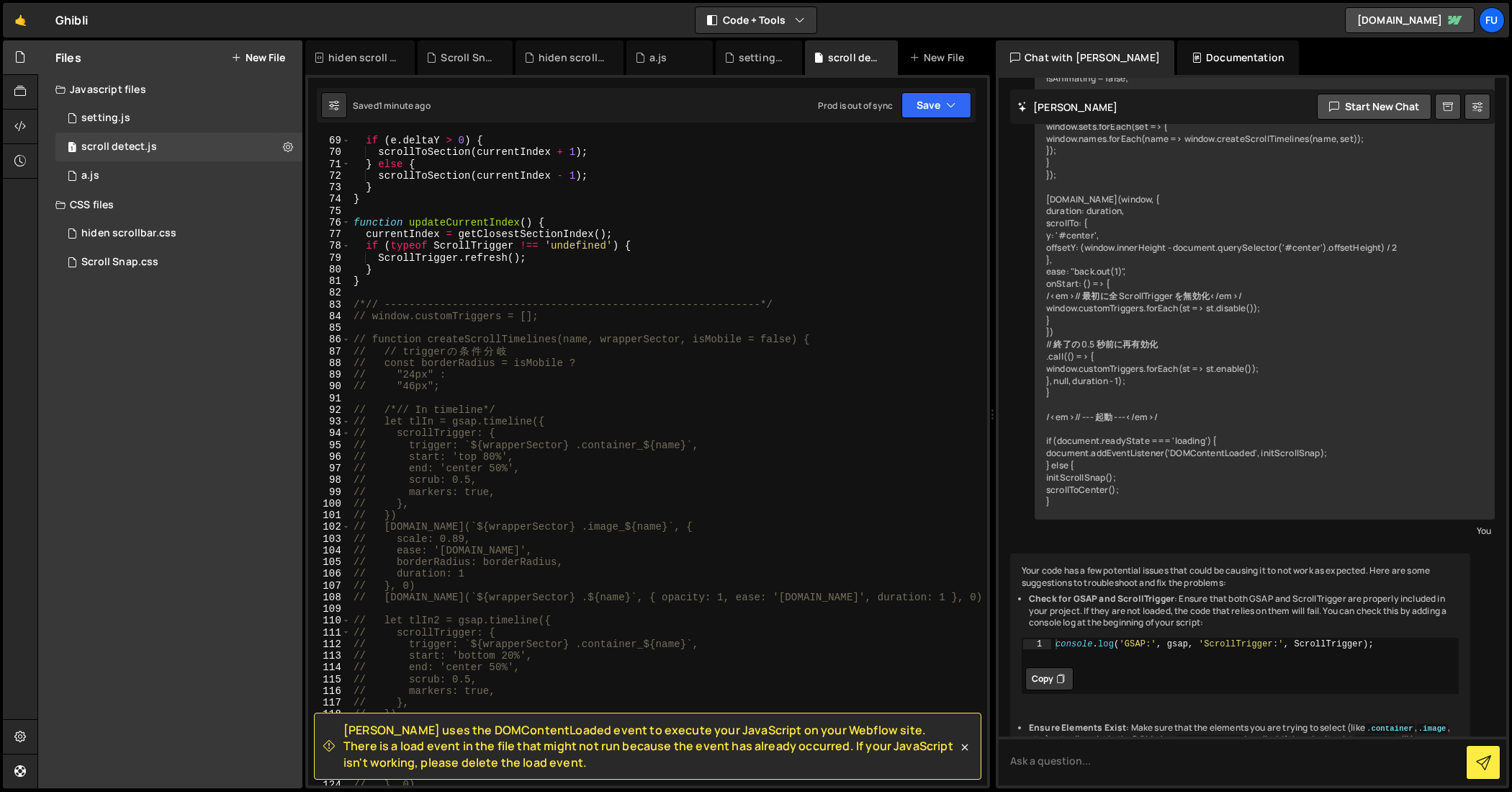
scroll to position [766, 0]
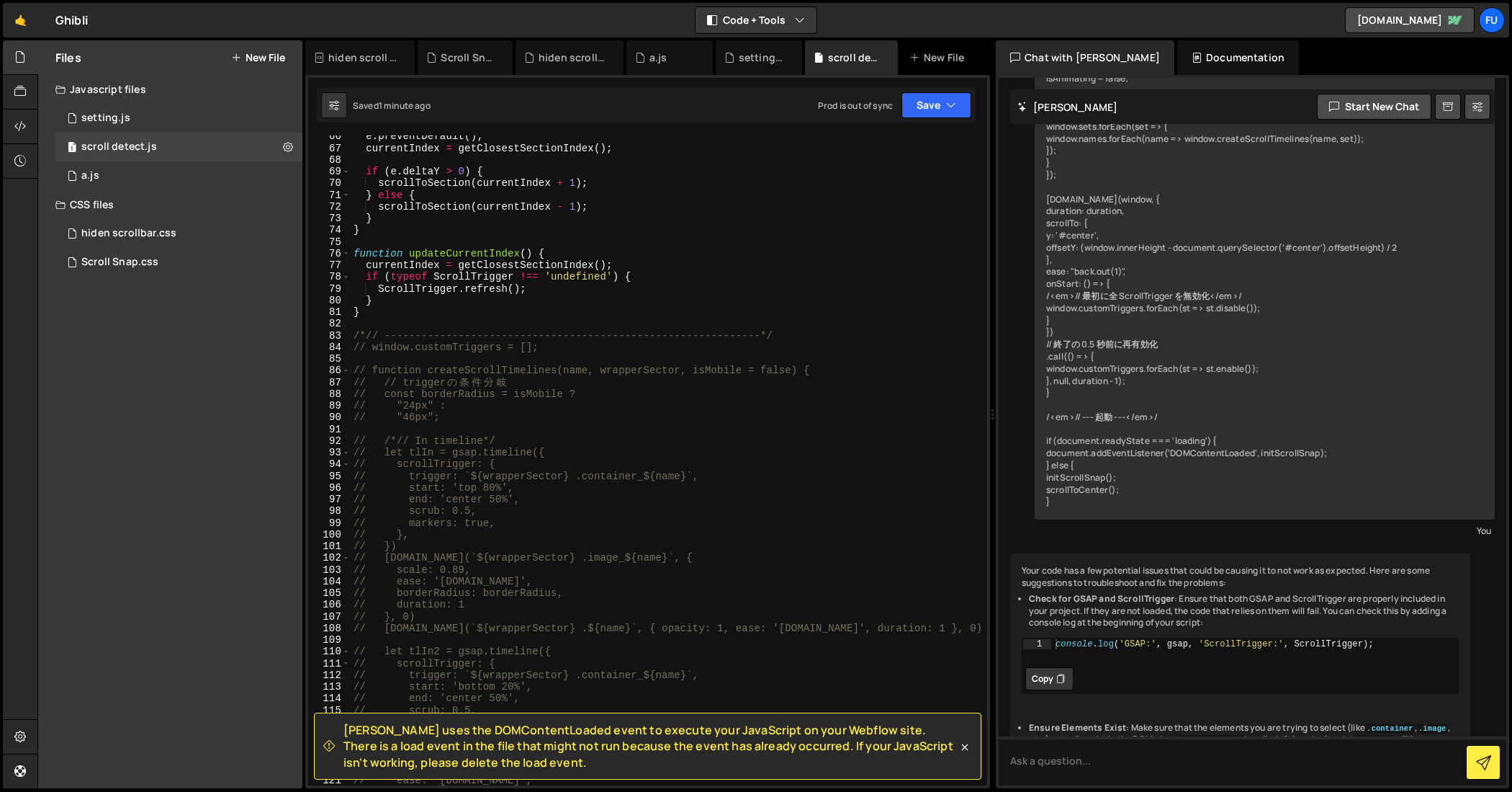
click at [556, 349] on div "e . preventDefault ( ) ; currentIndex = getClosestSectionIndex ( ) ; if ( e . d…" at bounding box center [666, 466] width 632 height 673
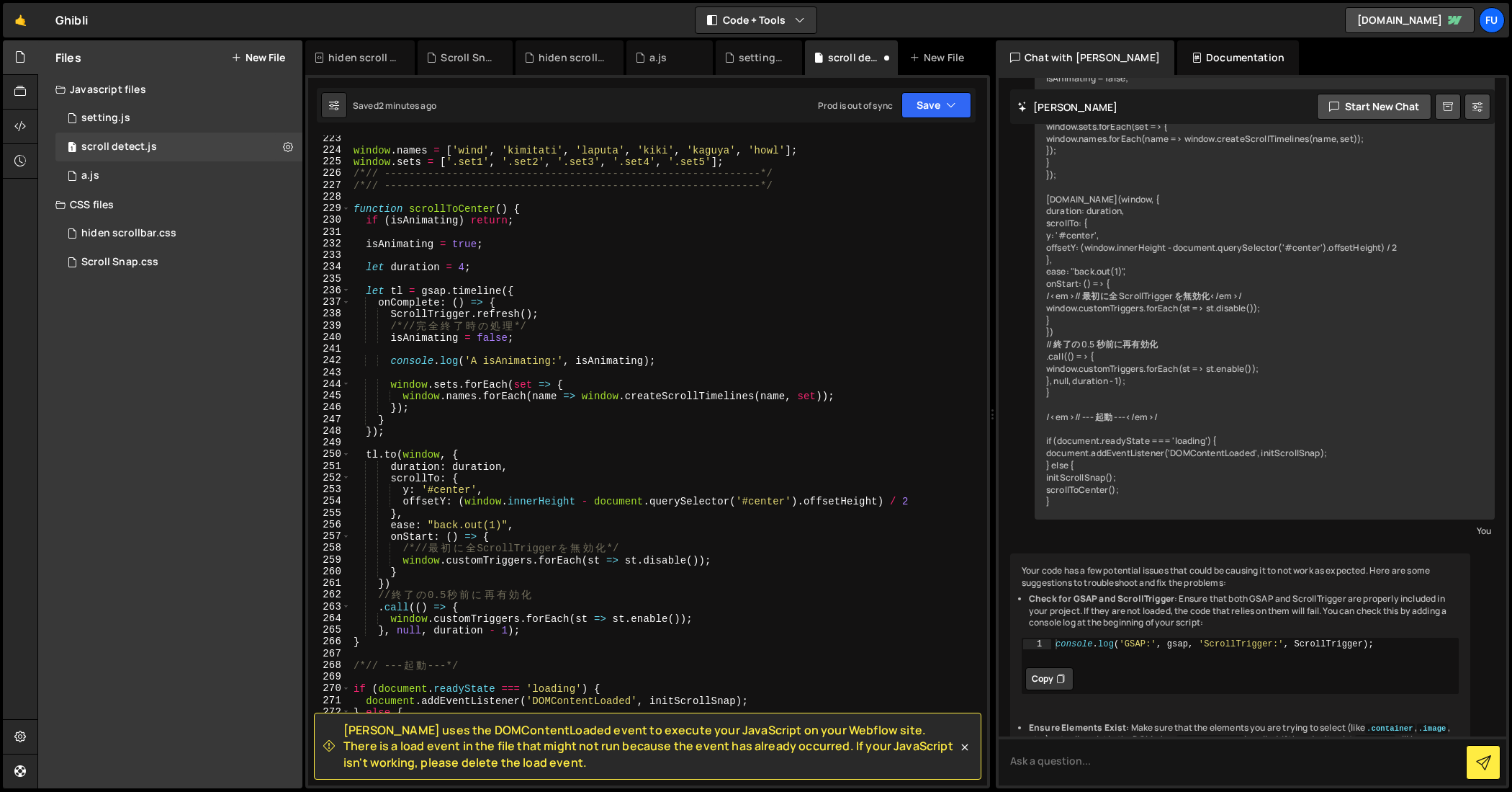
scroll to position [2601, 0]
drag, startPoint x: 756, startPoint y: 394, endPoint x: 628, endPoint y: 394, distance: 128.0
click at [628, 394] on div "window . names = [ 'wind' , 'kimitati' , '[GEOGRAPHIC_DATA]' , 'kiki' , 'kaguya…" at bounding box center [666, 469] width 632 height 673
paste textarea "createScrollTrigger"
click at [634, 395] on div "window . names = [ 'wind' , 'kimitati' , '[GEOGRAPHIC_DATA]' , 'kiki' , 'kaguya…" at bounding box center [666, 469] width 632 height 673
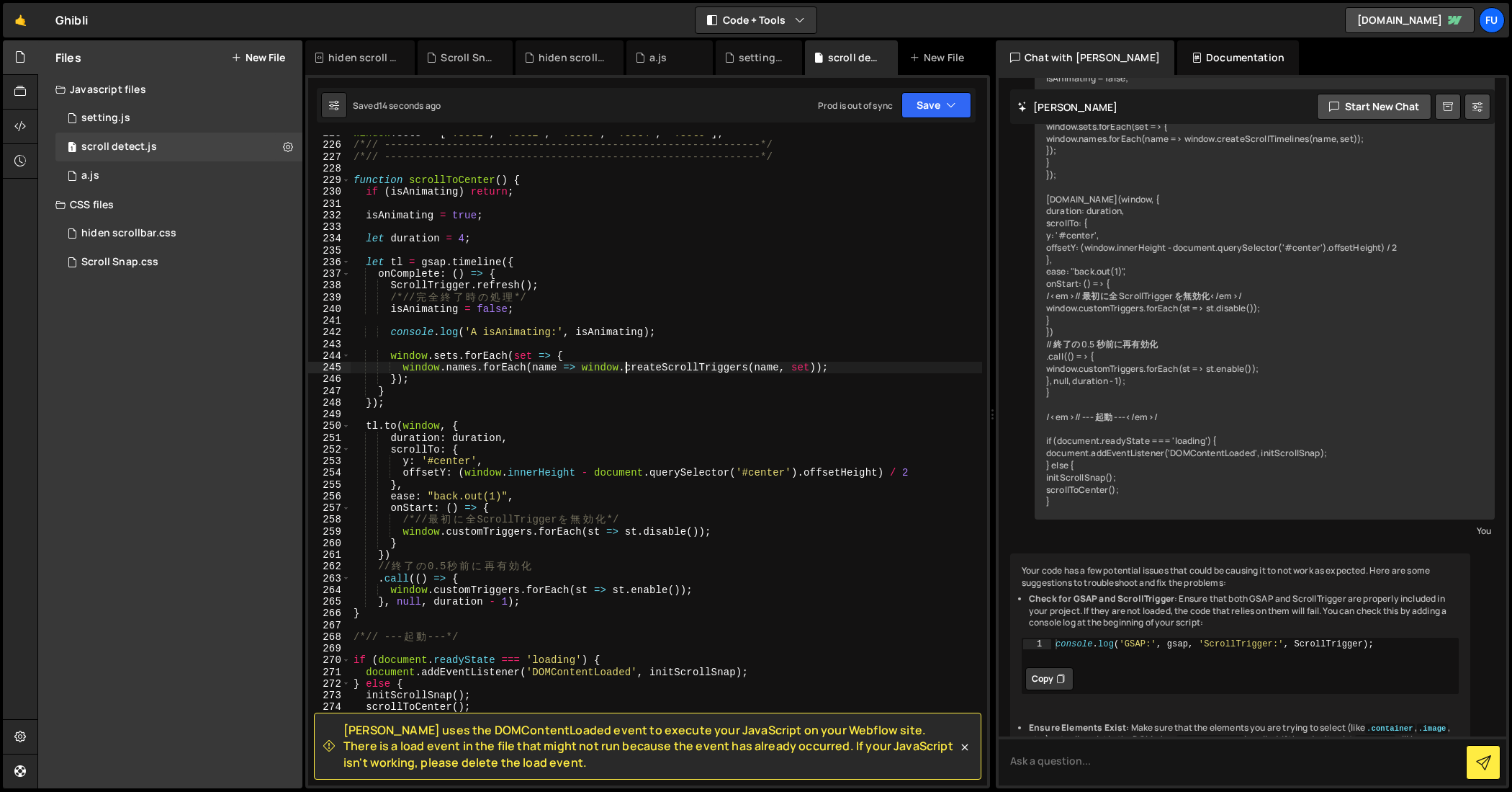
scroll to position [2652, 0]
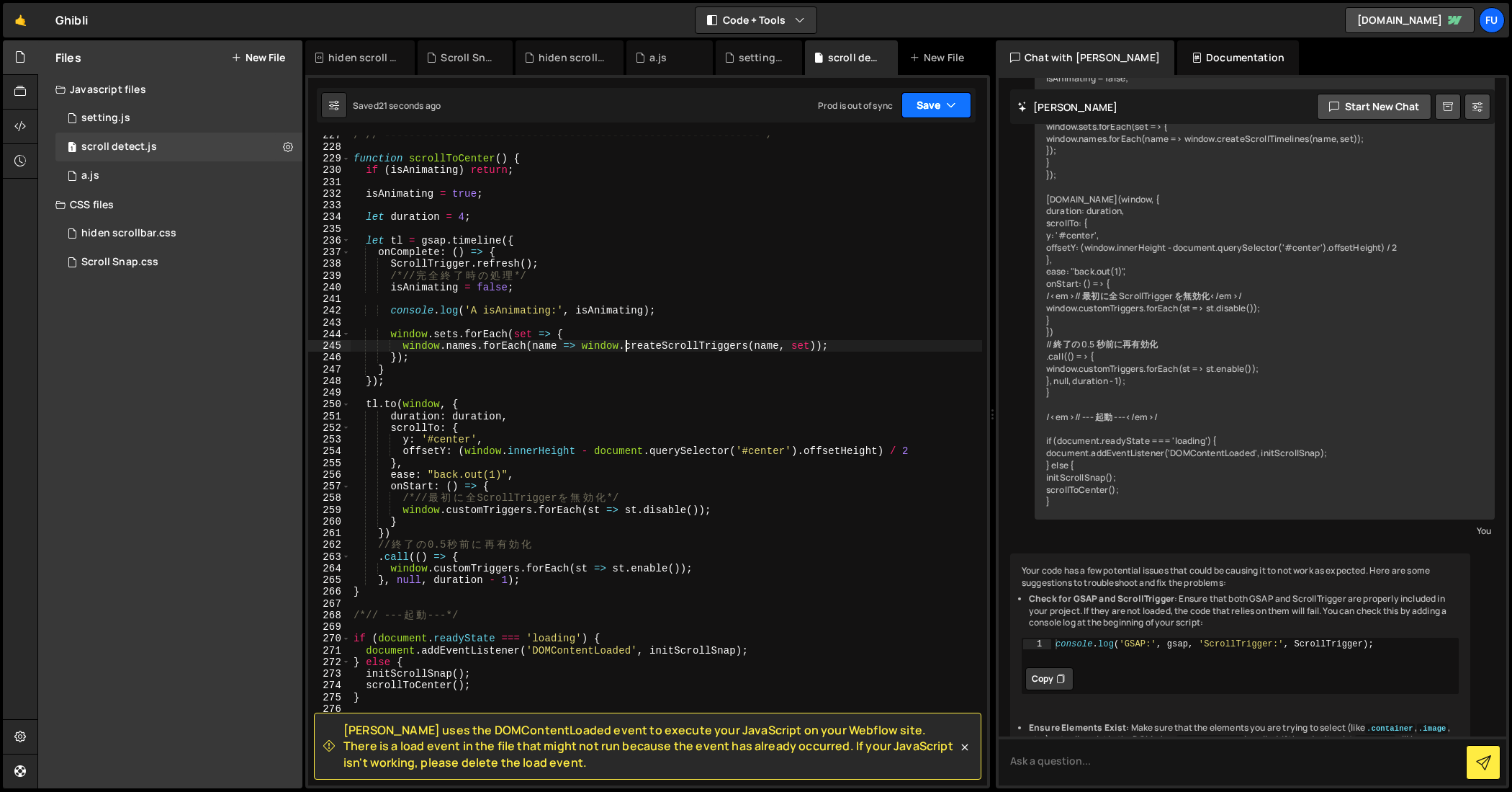
click at [968, 107] on button "Save" at bounding box center [936, 105] width 69 height 26
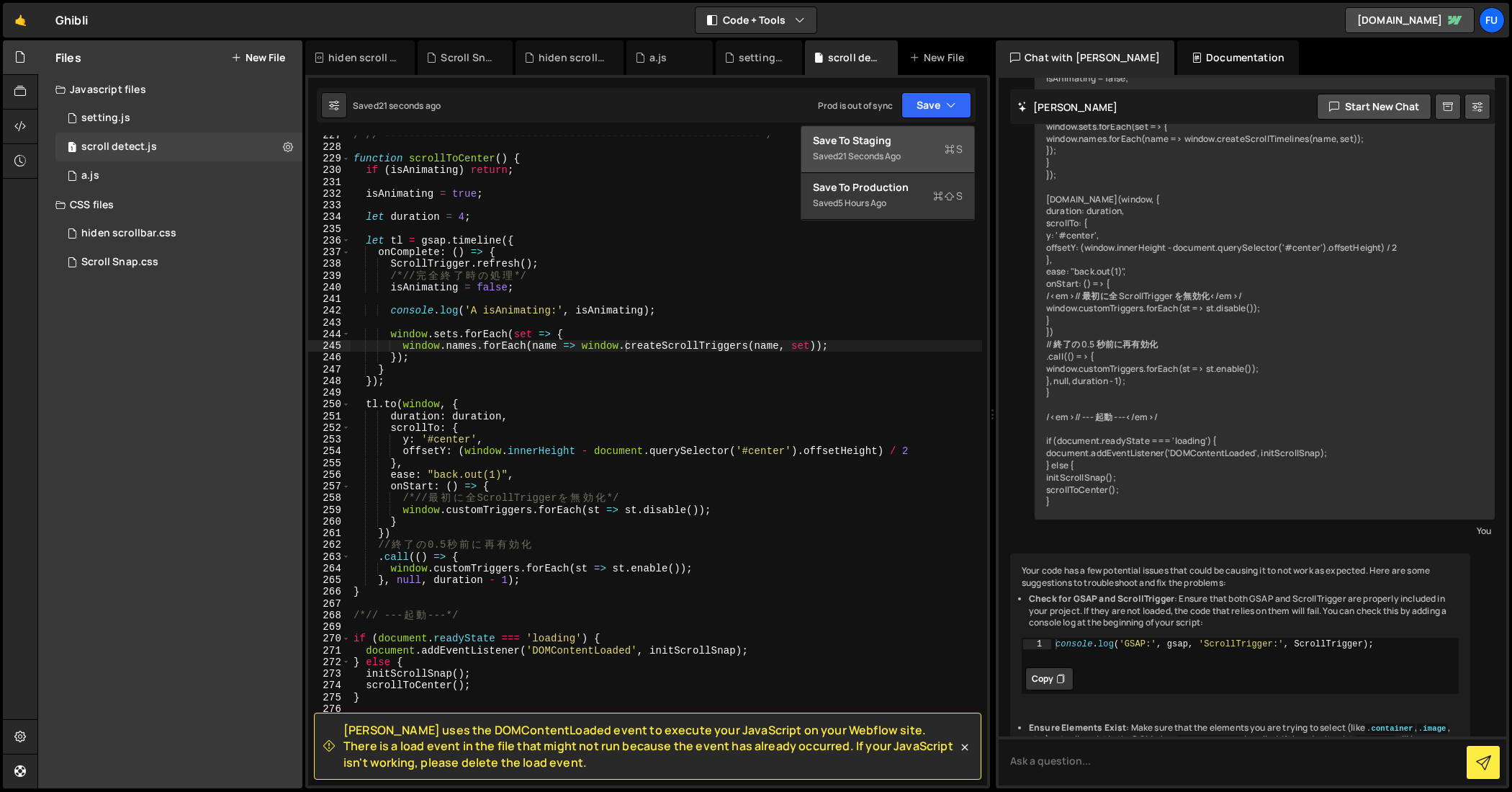
click at [935, 141] on div "Save to Staging S" at bounding box center [887, 141] width 149 height 15
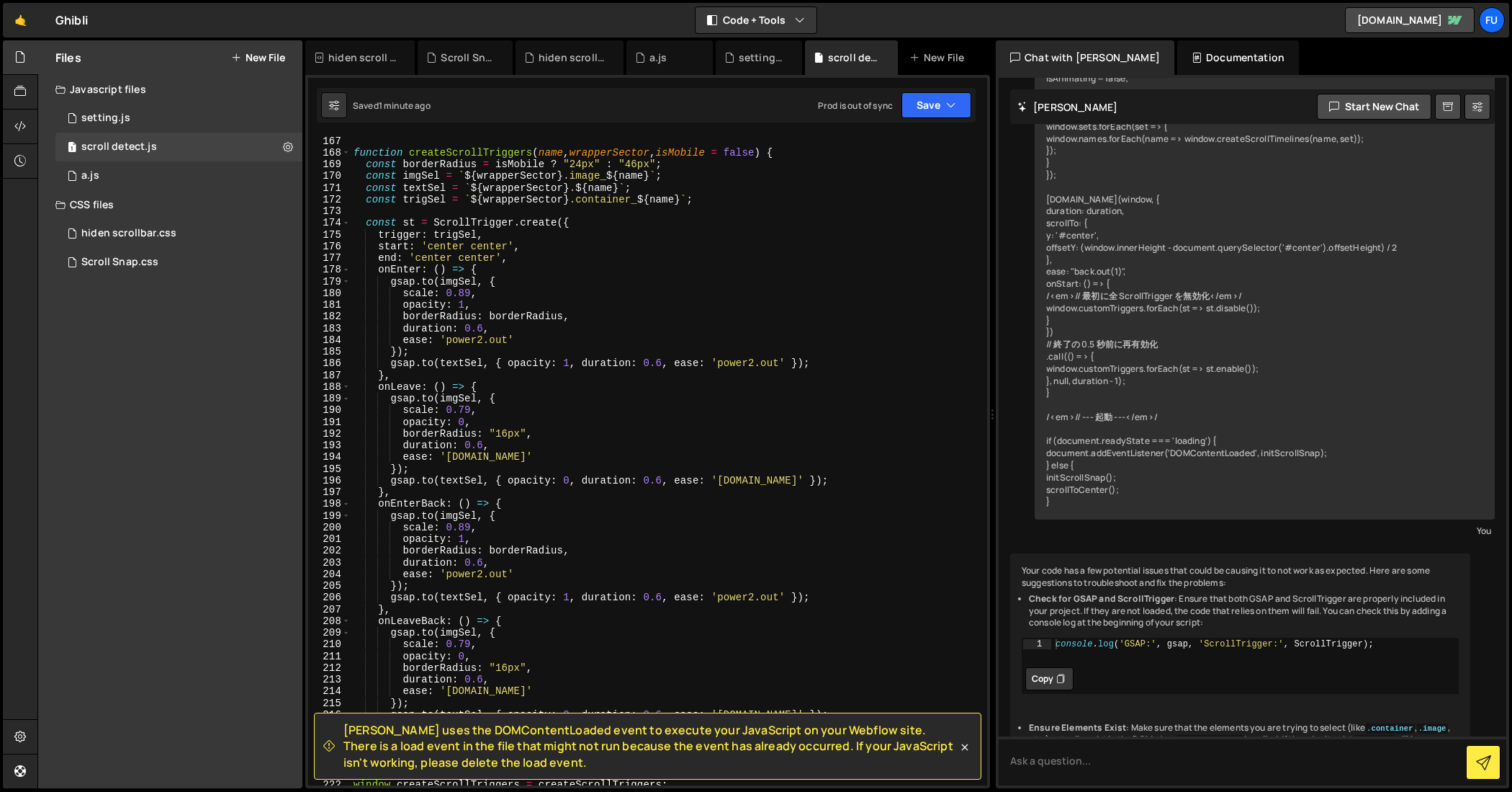
scroll to position [1944, 0]
click at [465, 419] on div "function createScrollTriggers ( name , wrapperSector , isMobile = false ) { con…" at bounding box center [666, 471] width 632 height 673
click at [590, 385] on div "function createScrollTriggers ( name , wrapperSector , isMobile = false ) { con…" at bounding box center [666, 471] width 632 height 673
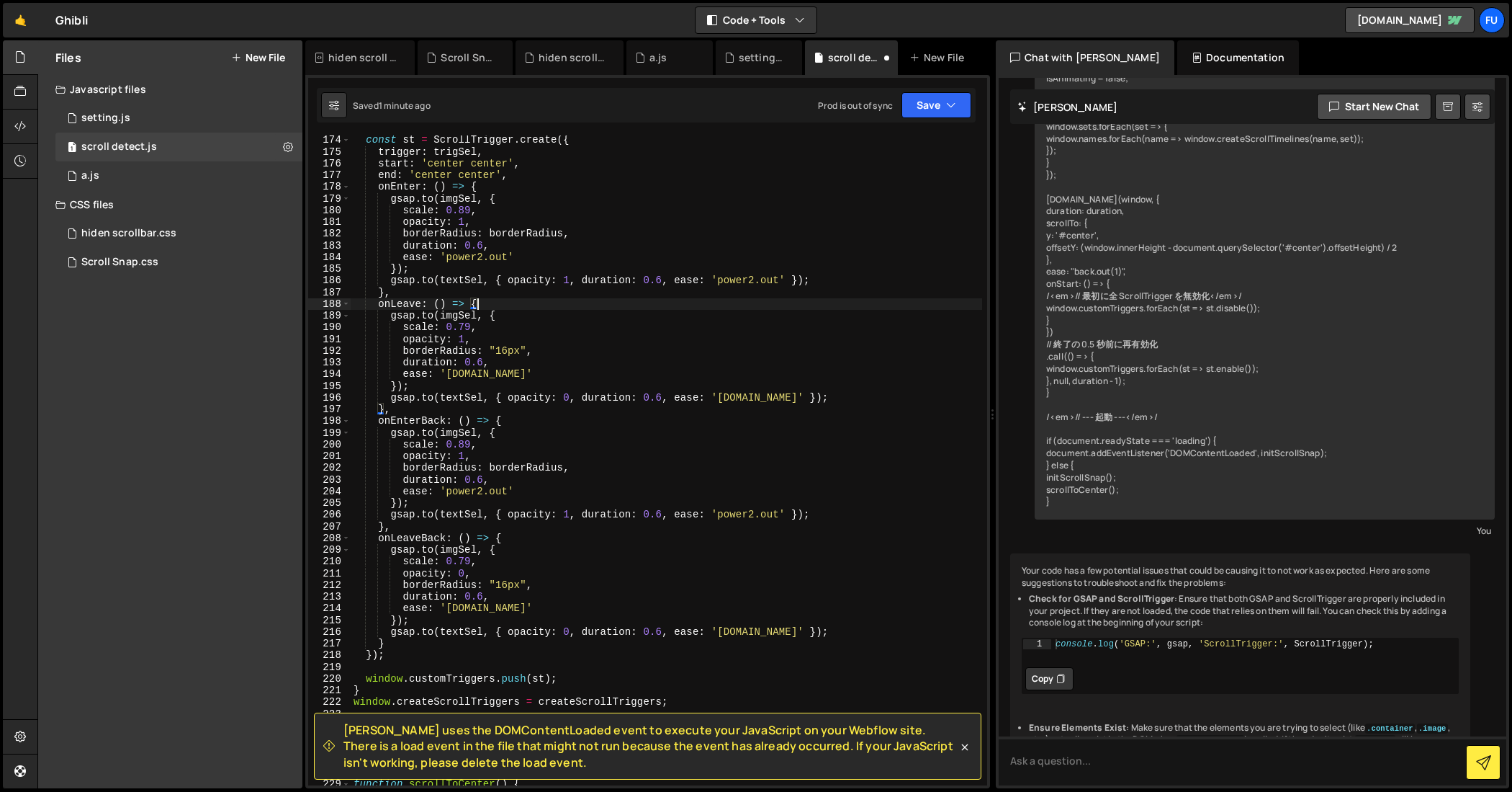
scroll to position [2067, 0]
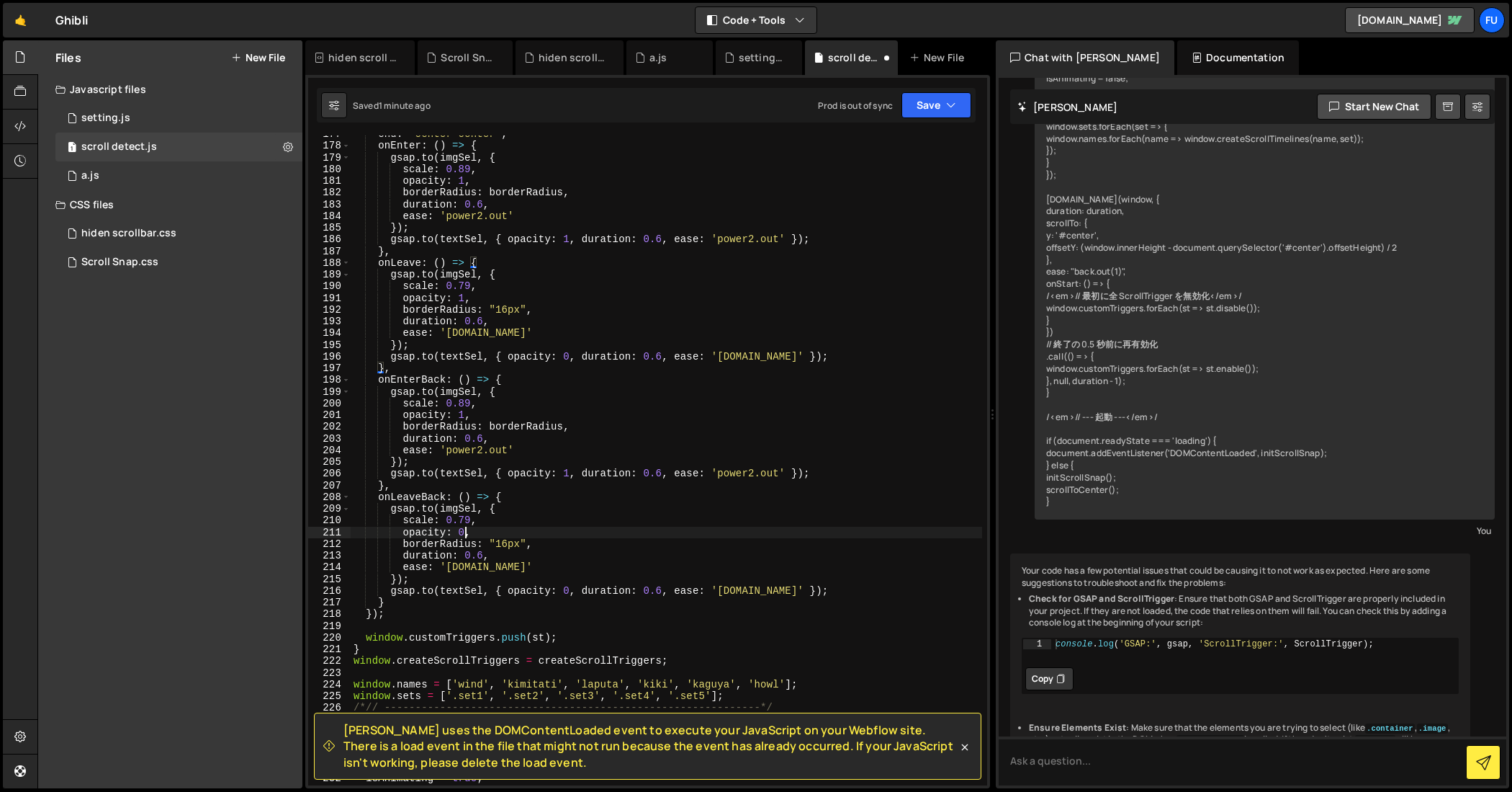
click at [464, 534] on div "end : 'center center' , onEnter : ( ) => { gsap . to ( imgSel , { scale : 0.89 …" at bounding box center [666, 465] width 632 height 673
click at [624, 362] on div "end : 'center center' , onEnter : ( ) => { gsap . to ( imgSel , { scale : 0.89 …" at bounding box center [666, 465] width 632 height 673
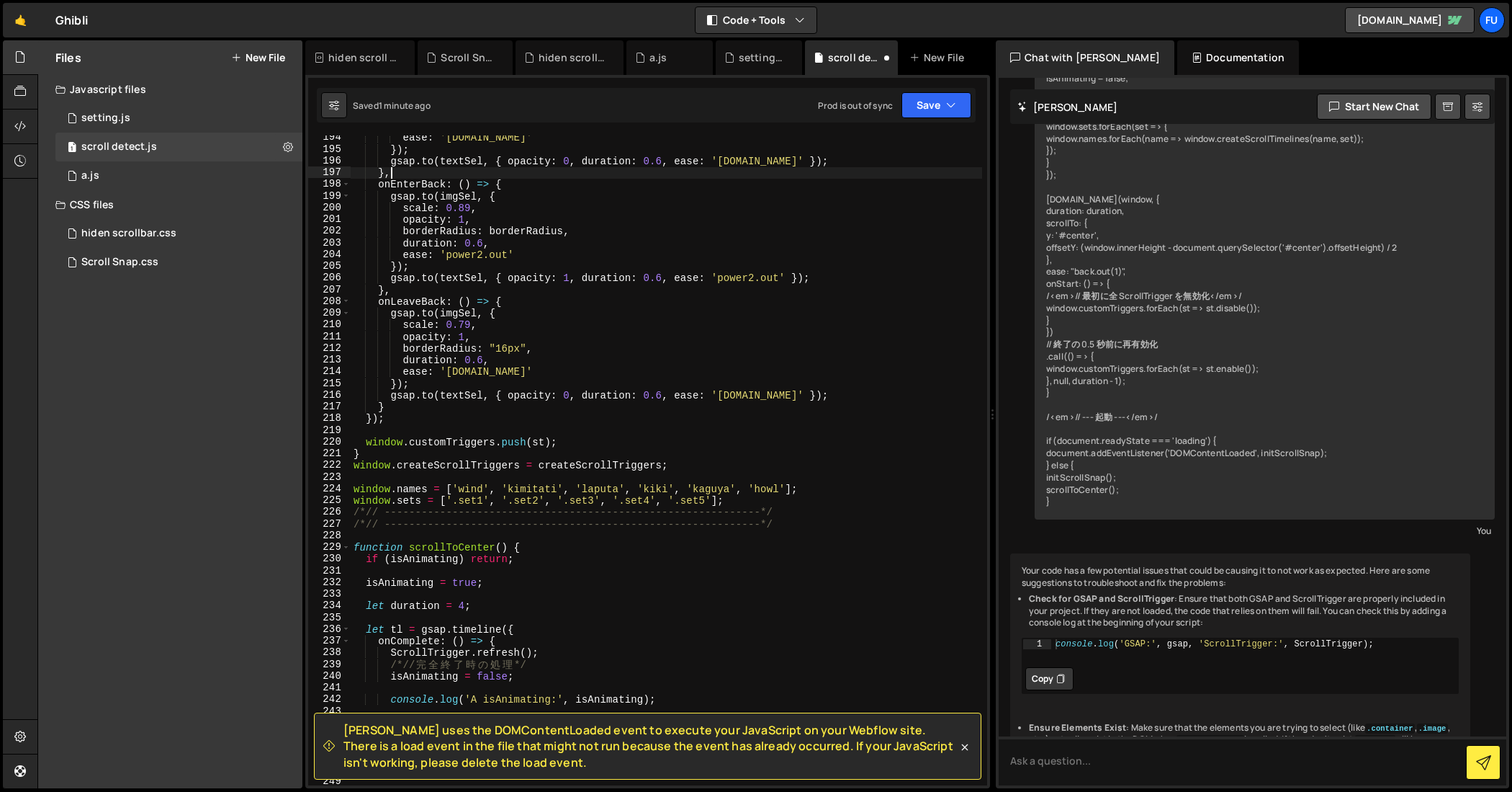
scroll to position [2263, 0]
click at [923, 91] on div "Saved 1 minute ago Prod is out of sync Upgrade to Edit Save Save to Staging S S…" at bounding box center [646, 105] width 659 height 35
click at [923, 121] on div "Saved 1 minute ago Prod is out of sync Upgrade to Edit Save Save to Staging S S…" at bounding box center [646, 105] width 659 height 35
click at [920, 109] on button "Save" at bounding box center [936, 105] width 69 height 26
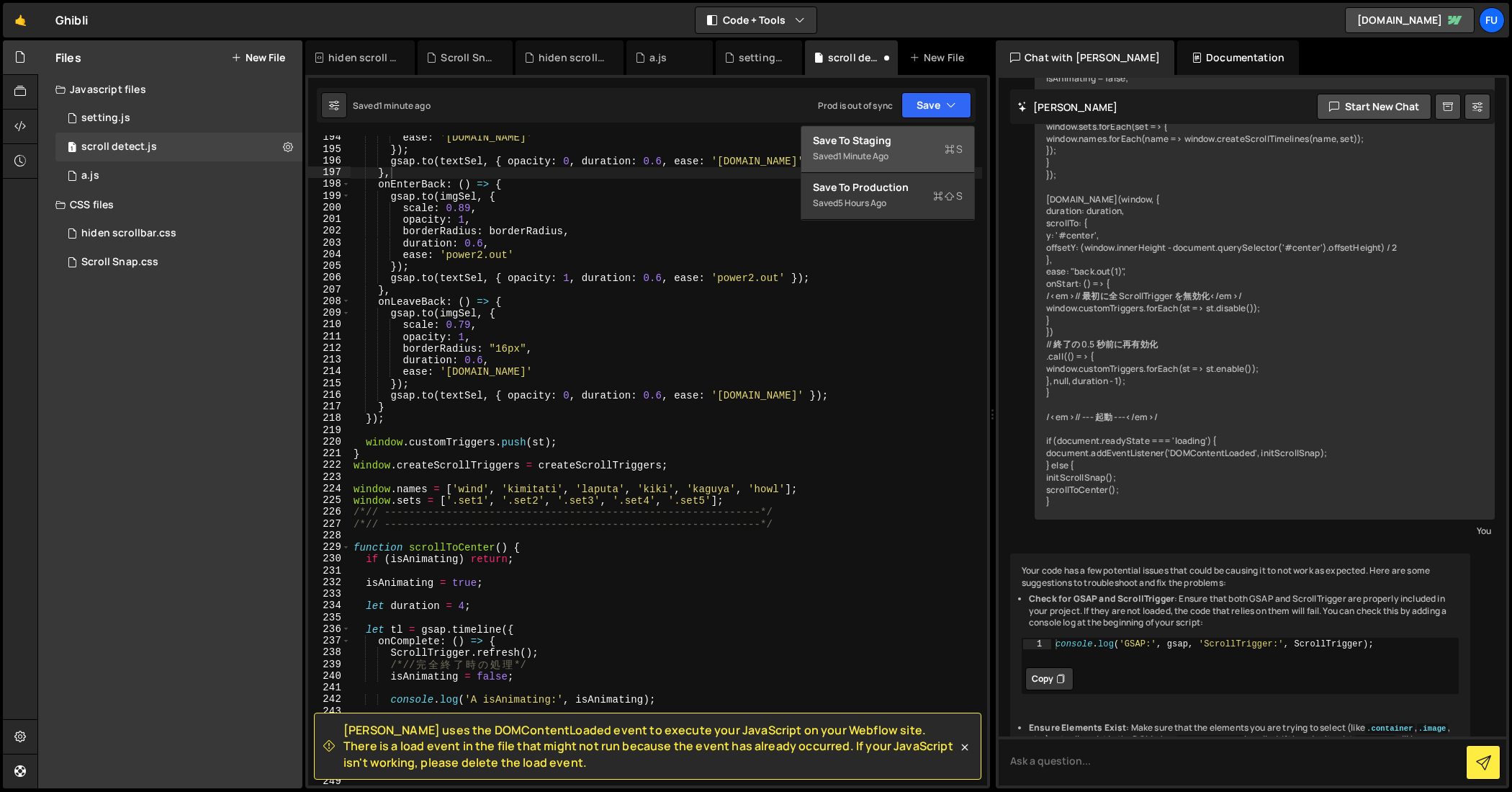
click at [910, 156] on div "Saved 1 minute ago" at bounding box center [887, 156] width 149 height 17
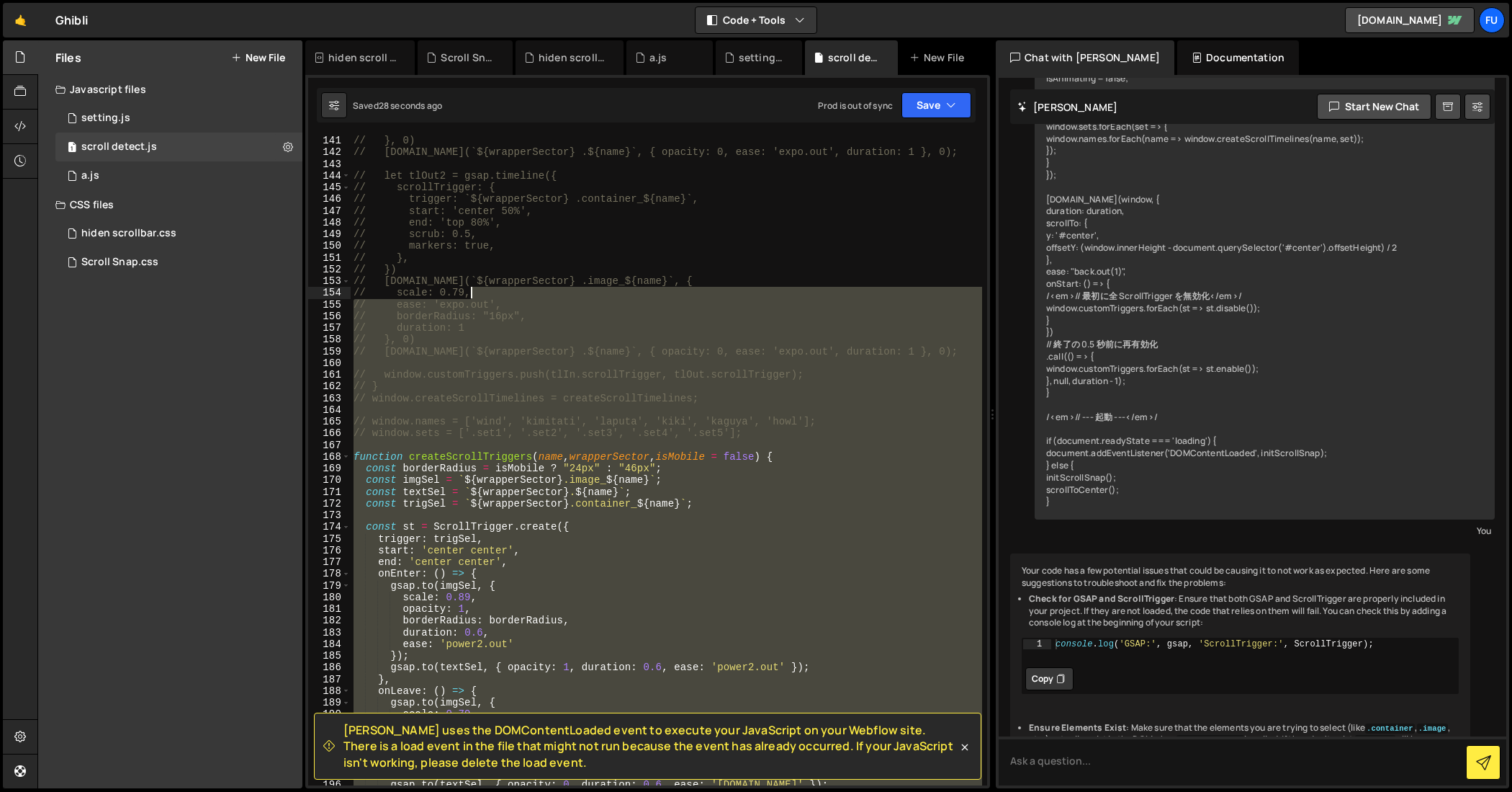
scroll to position [1640, 0]
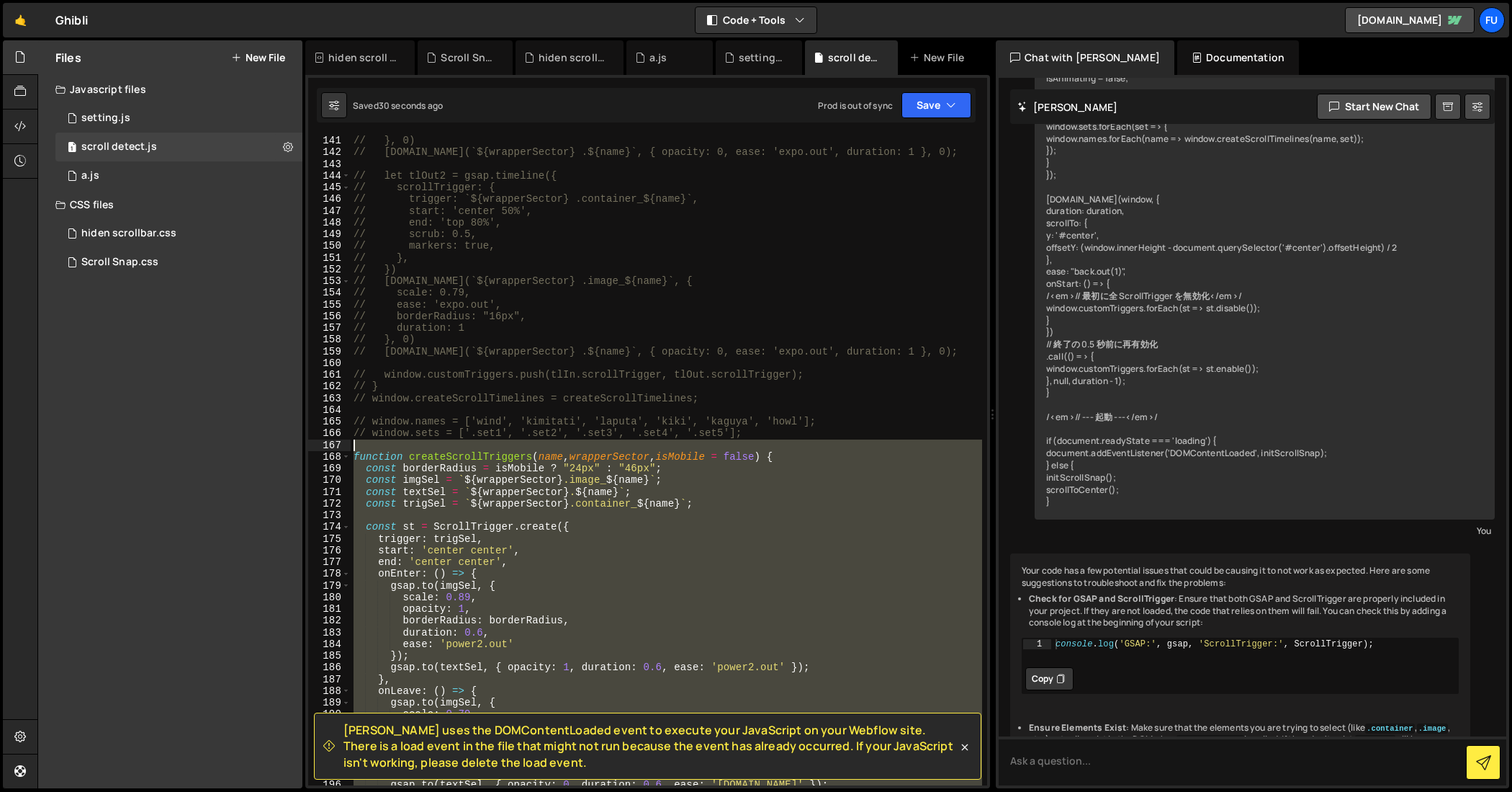
drag, startPoint x: 831, startPoint y: 514, endPoint x: 361, endPoint y: 444, distance: 475.2
click at [361, 444] on div "// }, 0) // [DOMAIN_NAME](`${wrapperSector} .${name}`, { opacity: 0, ease: 'exp…" at bounding box center [666, 471] width 632 height 673
type textarea "function createScrollTriggers(name, wrapperSector, isMobile = false) {"
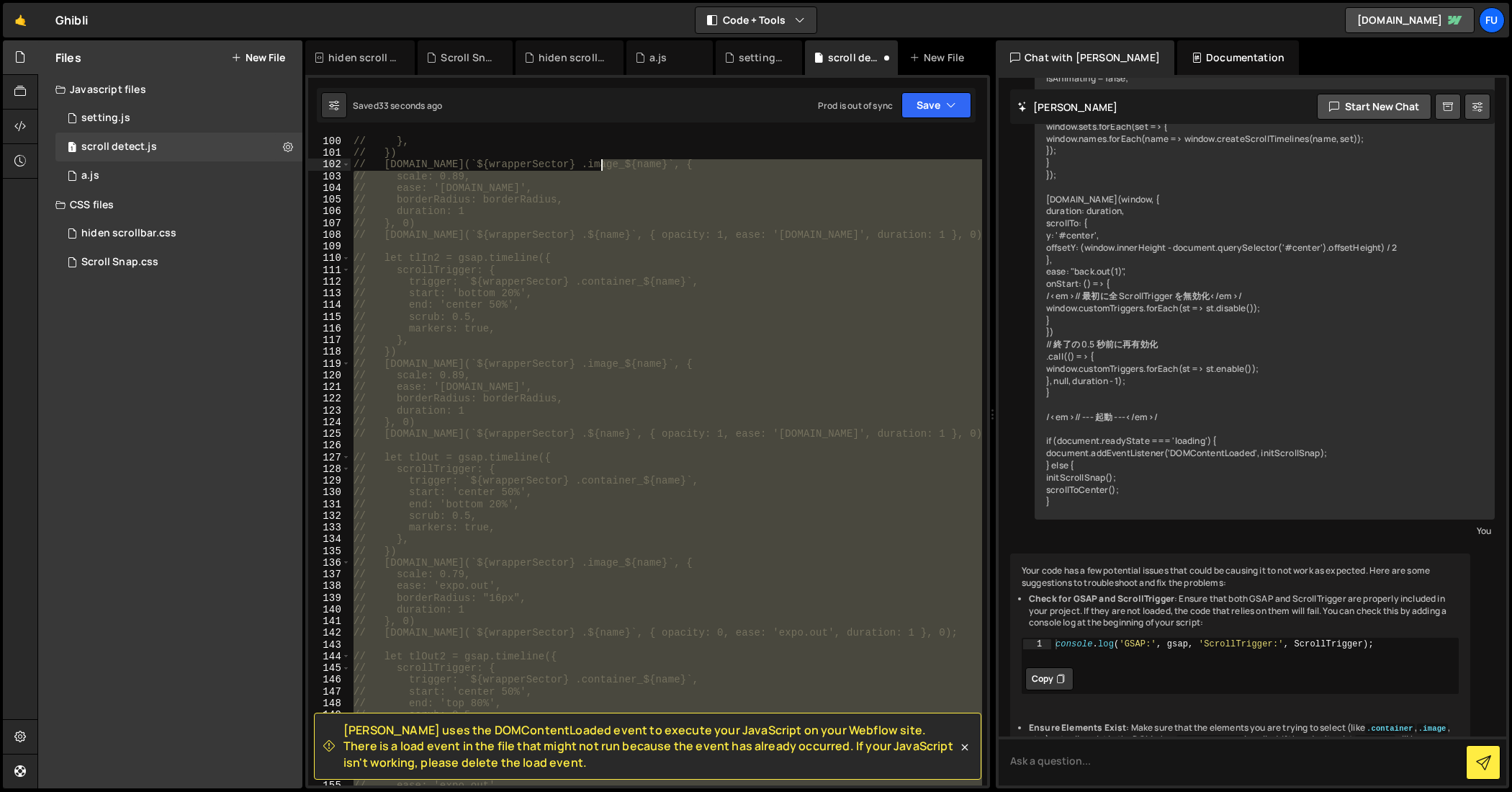
scroll to position [945, 0]
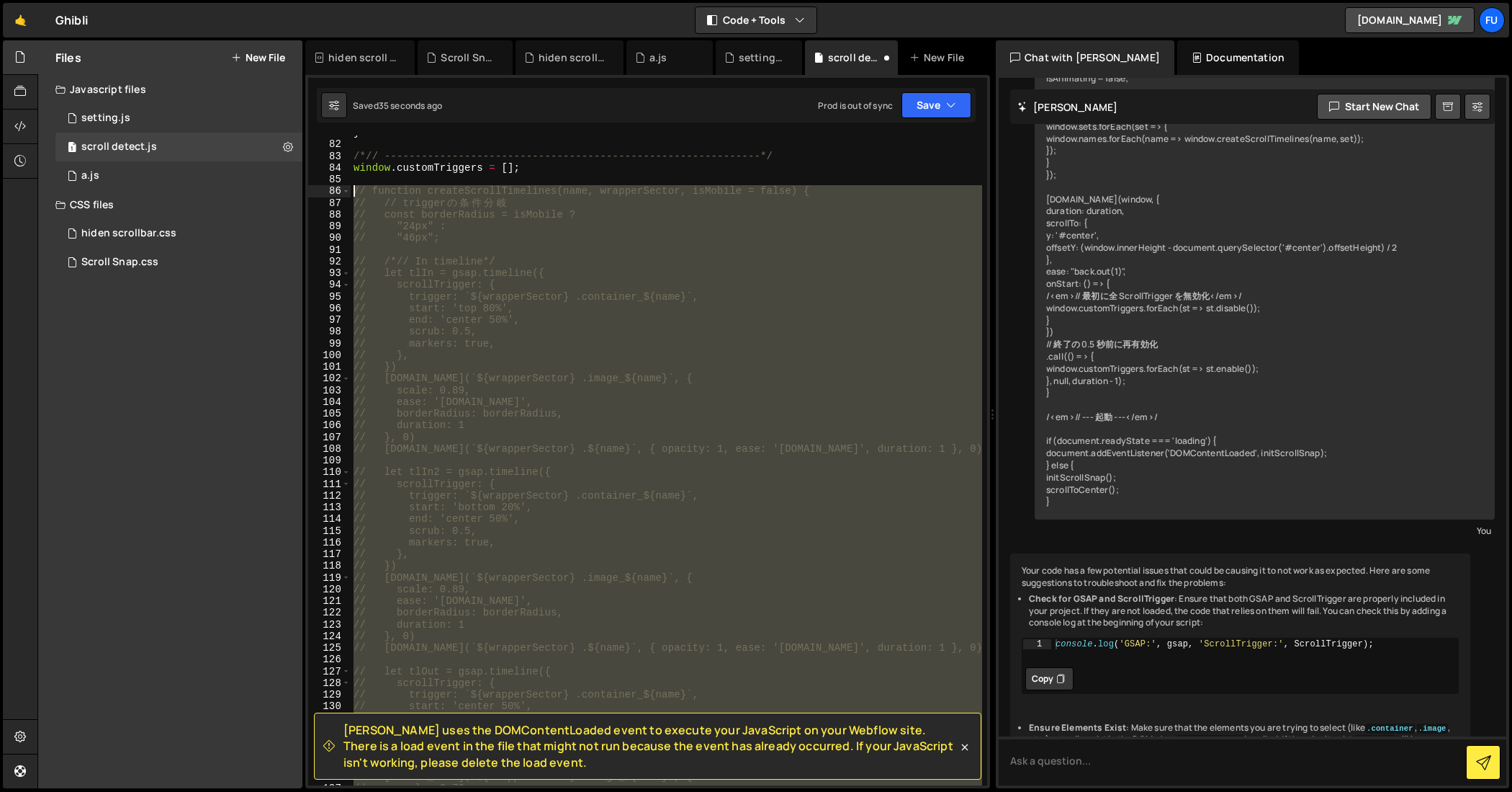
drag, startPoint x: 804, startPoint y: 432, endPoint x: 336, endPoint y: 189, distance: 527.3
click at [336, 189] on div "81 82 83 84 85 86 87 88 89 90 91 92 93 94 95 96 97 98 99 100 101 102 103 104 10…" at bounding box center [648, 461] width 679 height 650
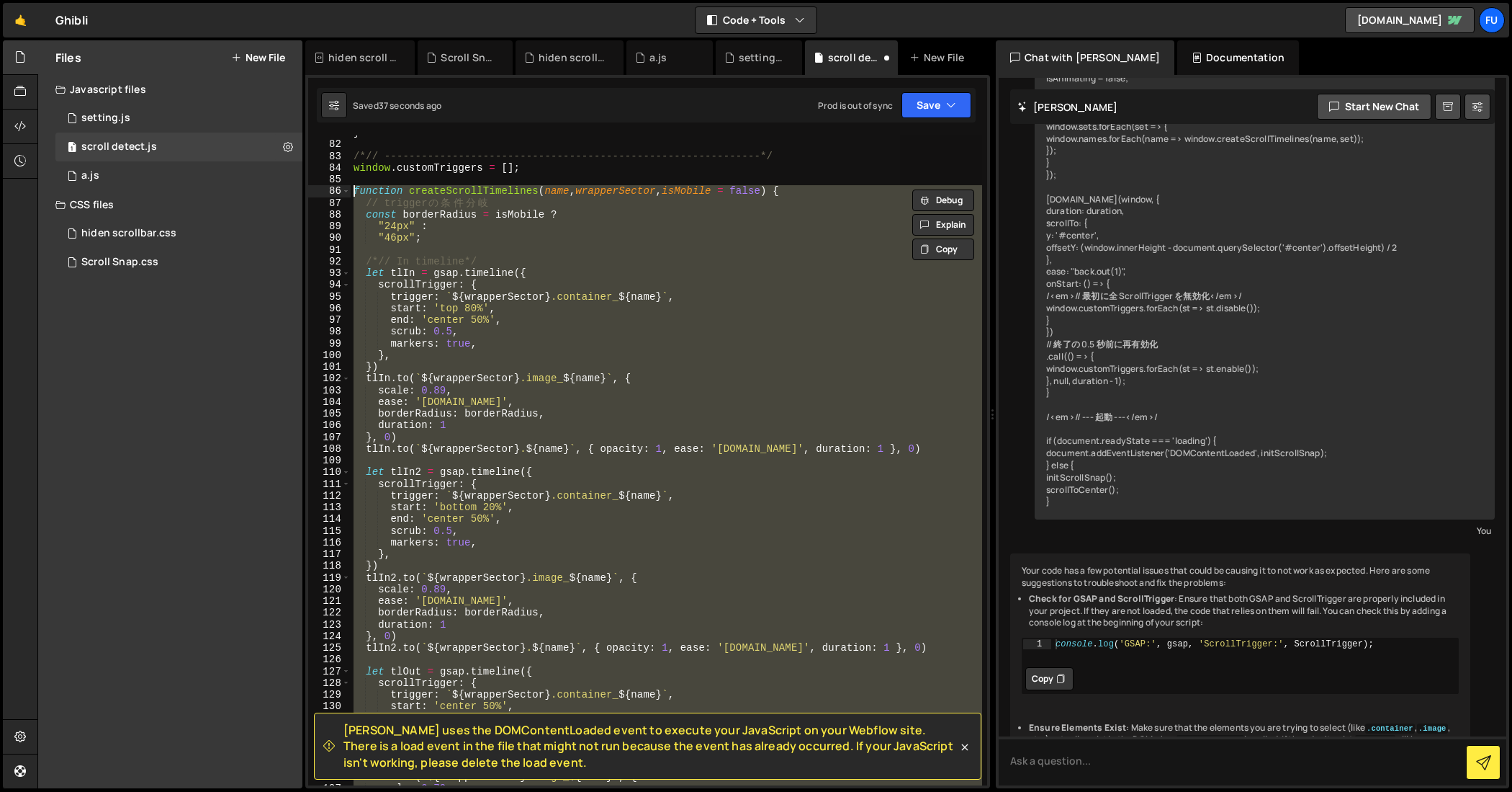
click at [464, 240] on div "} /*// -------------------------------------------------------------*/ window .…" at bounding box center [666, 461] width 632 height 650
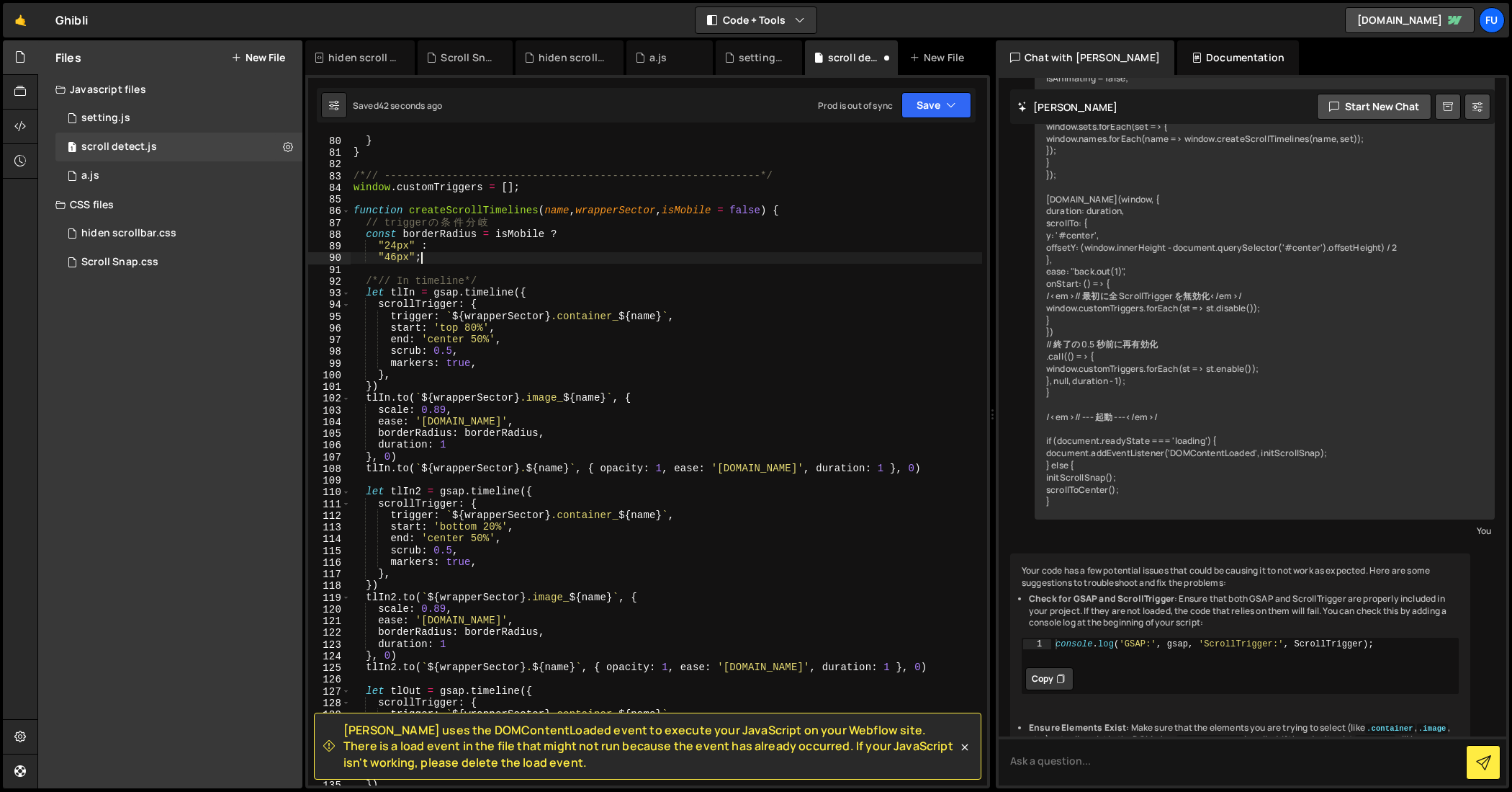
scroll to position [905, 0]
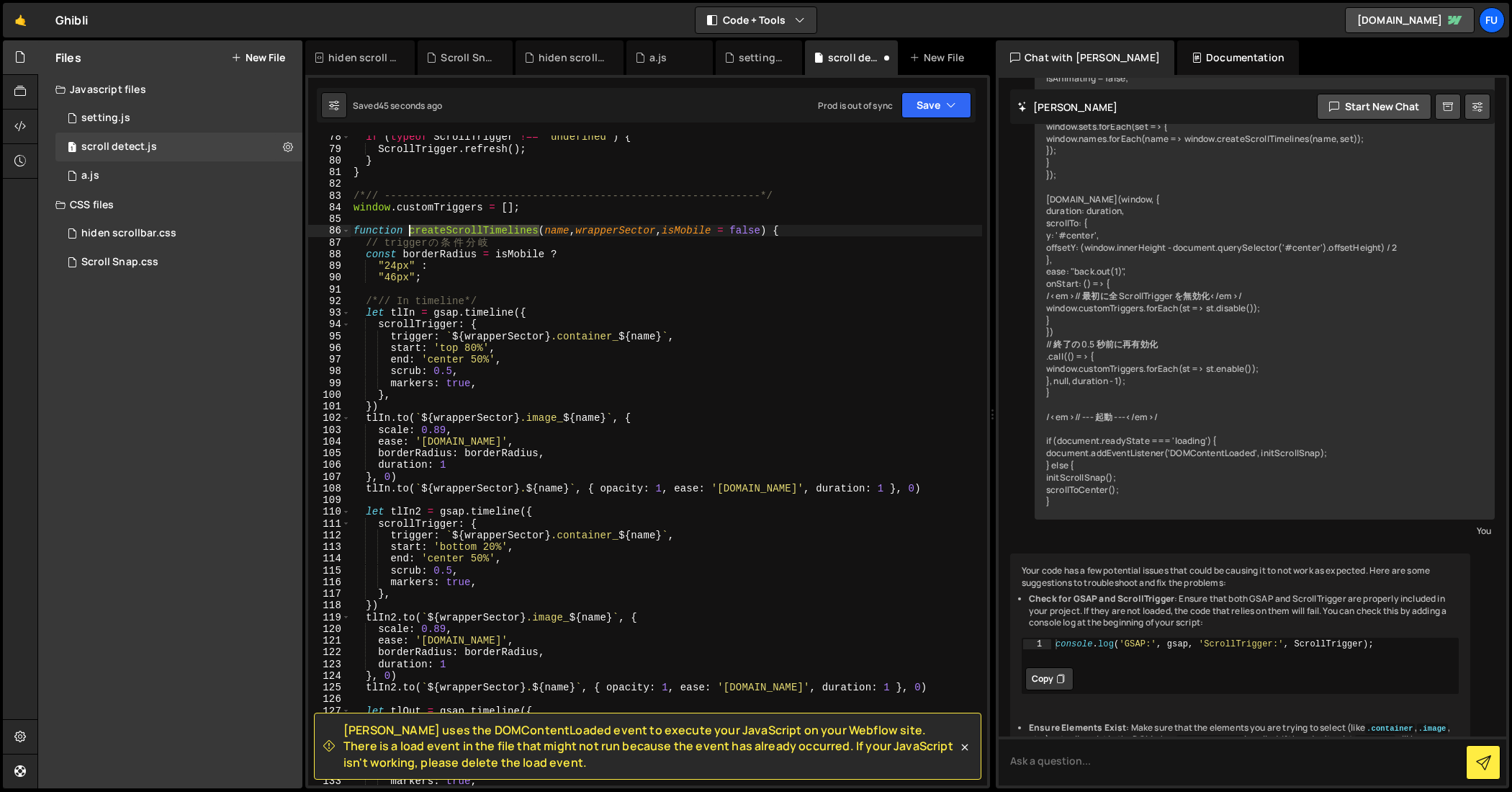
drag, startPoint x: 536, startPoint y: 229, endPoint x: 409, endPoint y: 225, distance: 127.1
click at [409, 225] on div "if ( typeof ScrollTrigger !== 'undefined' ) { ScrollTrigger . refresh ( ) ; } }…" at bounding box center [666, 467] width 632 height 673
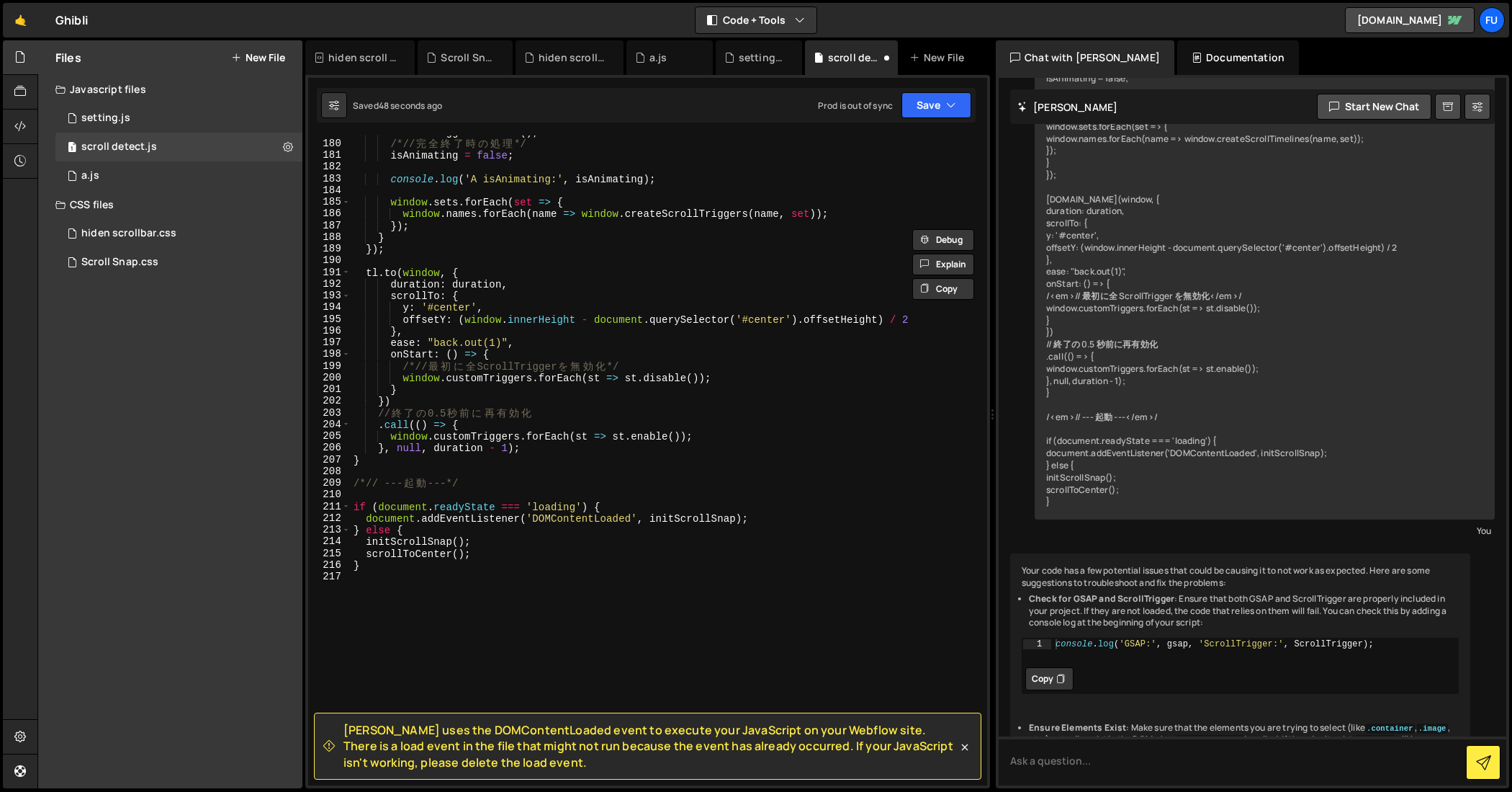
scroll to position [2078, 0]
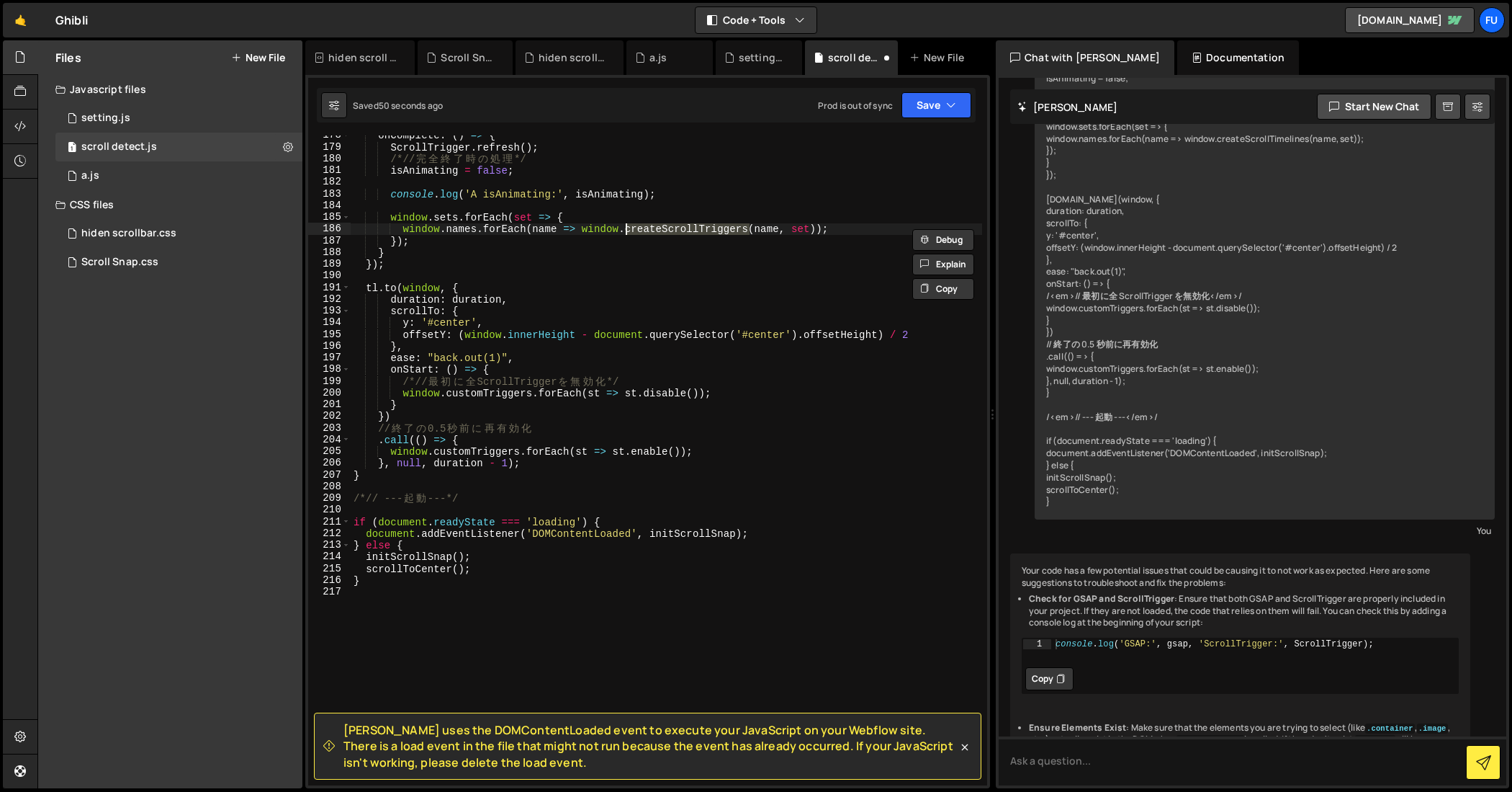
drag, startPoint x: 749, startPoint y: 227, endPoint x: 624, endPoint y: 230, distance: 125.0
click at [624, 230] on div "onComplete : ( ) => { ScrollTrigger . refresh ( ) ; /*// 完 全 終 了 時 の 処 理 */ isA…" at bounding box center [666, 466] width 632 height 673
paste textarea "imeline"
click at [775, 251] on div "onComplete : ( ) => { ScrollTrigger . refresh ( ) ; /*// 完 全 終 了 時 の 処 理 */ isA…" at bounding box center [666, 466] width 632 height 673
type textarea "}"
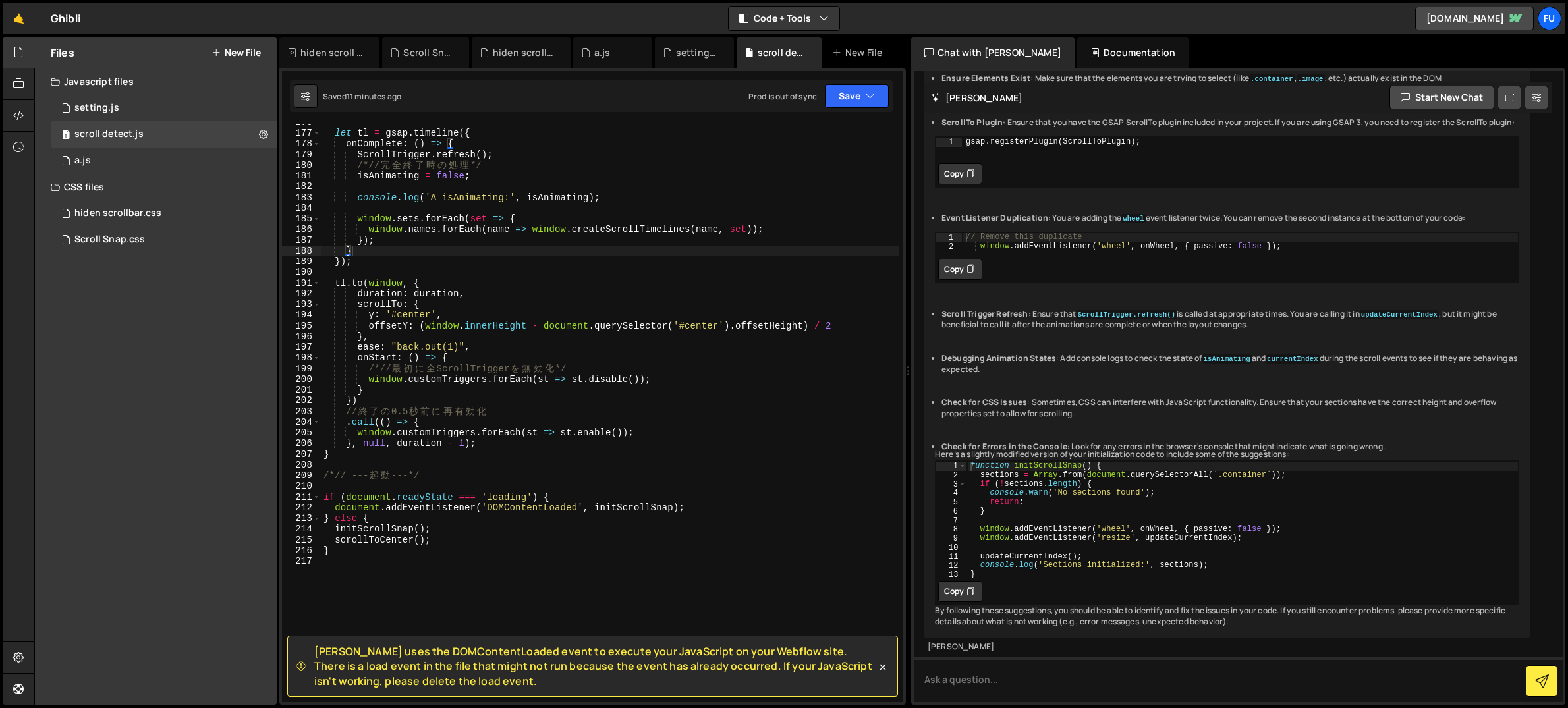
scroll to position [12495, 0]
